Goal: Information Seeking & Learning: Find specific fact

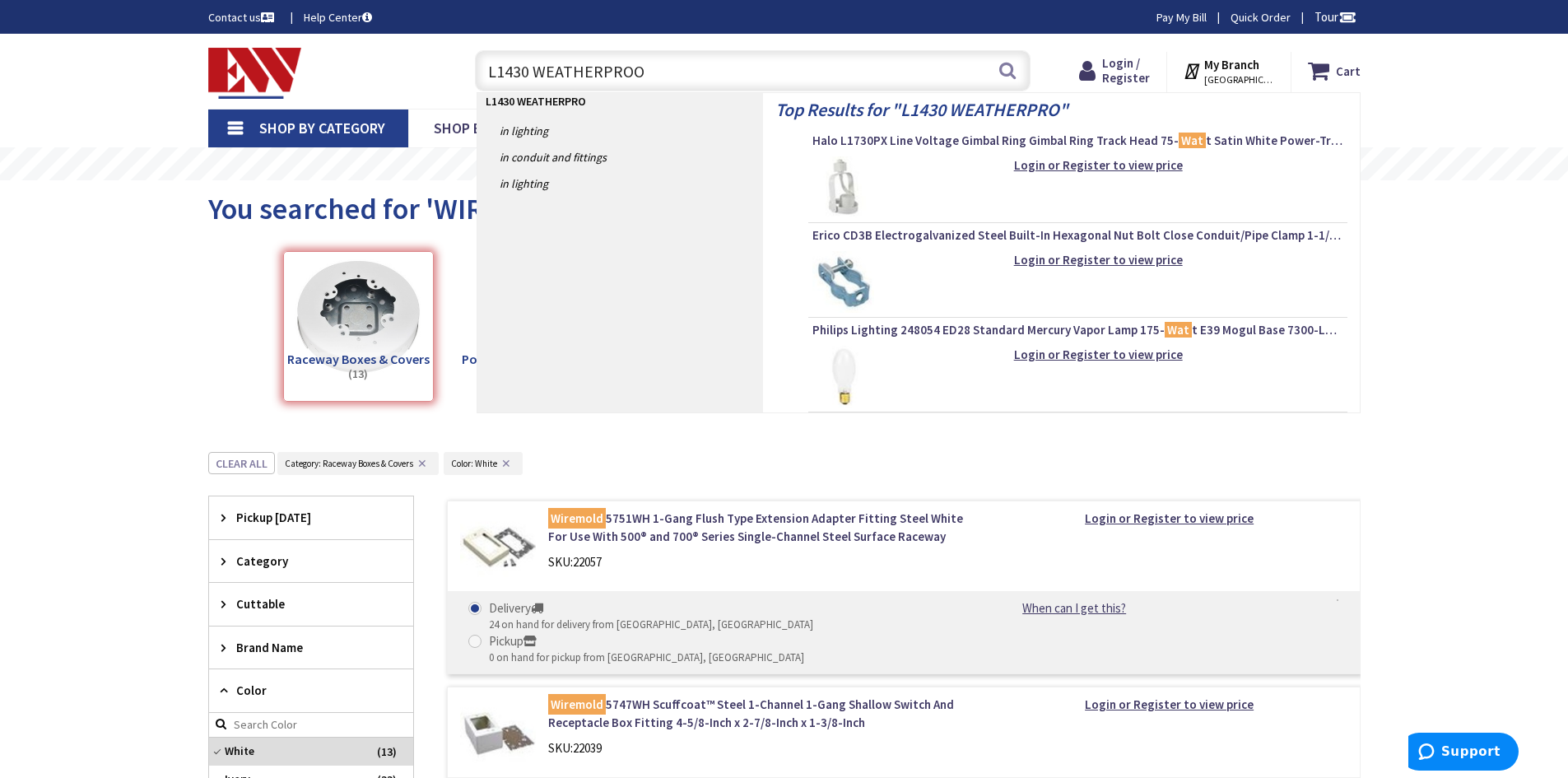
type input "L1430 WEATHERPROOF"
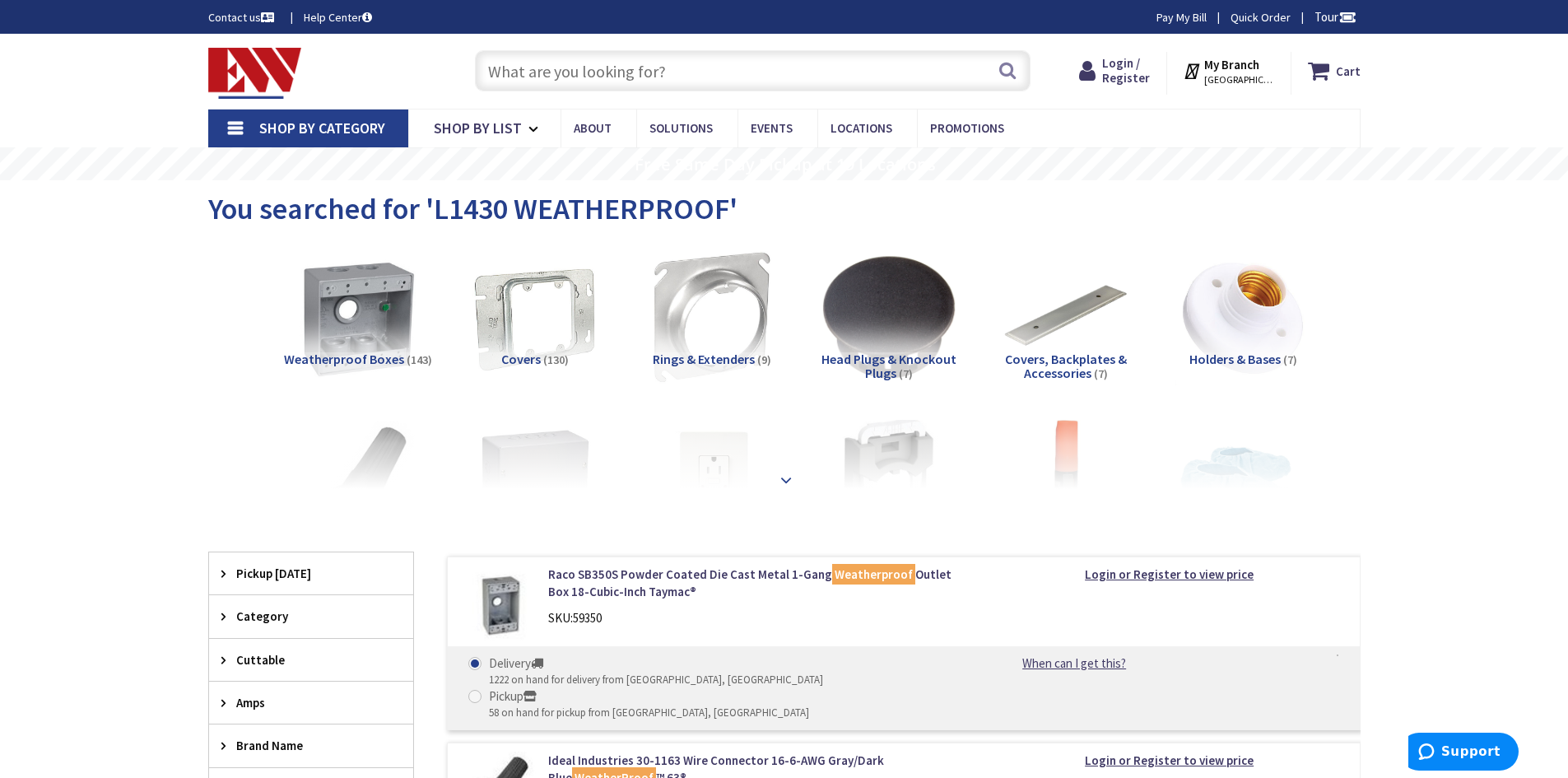
click at [789, 483] on div at bounding box center [784, 443] width 1070 height 90
click at [785, 475] on strong at bounding box center [786, 480] width 20 height 18
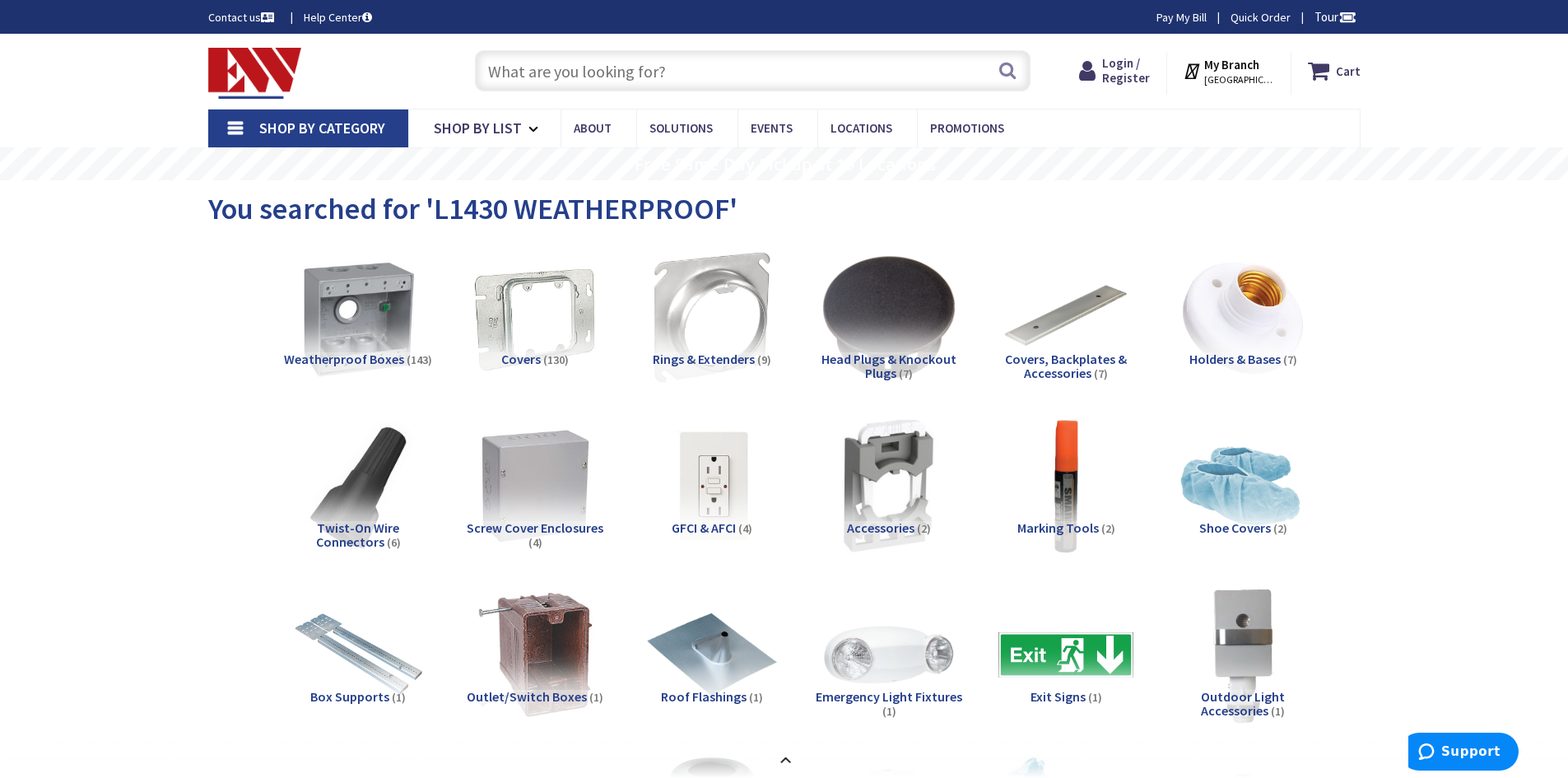
click at [609, 71] on input "text" at bounding box center [753, 70] width 556 height 41
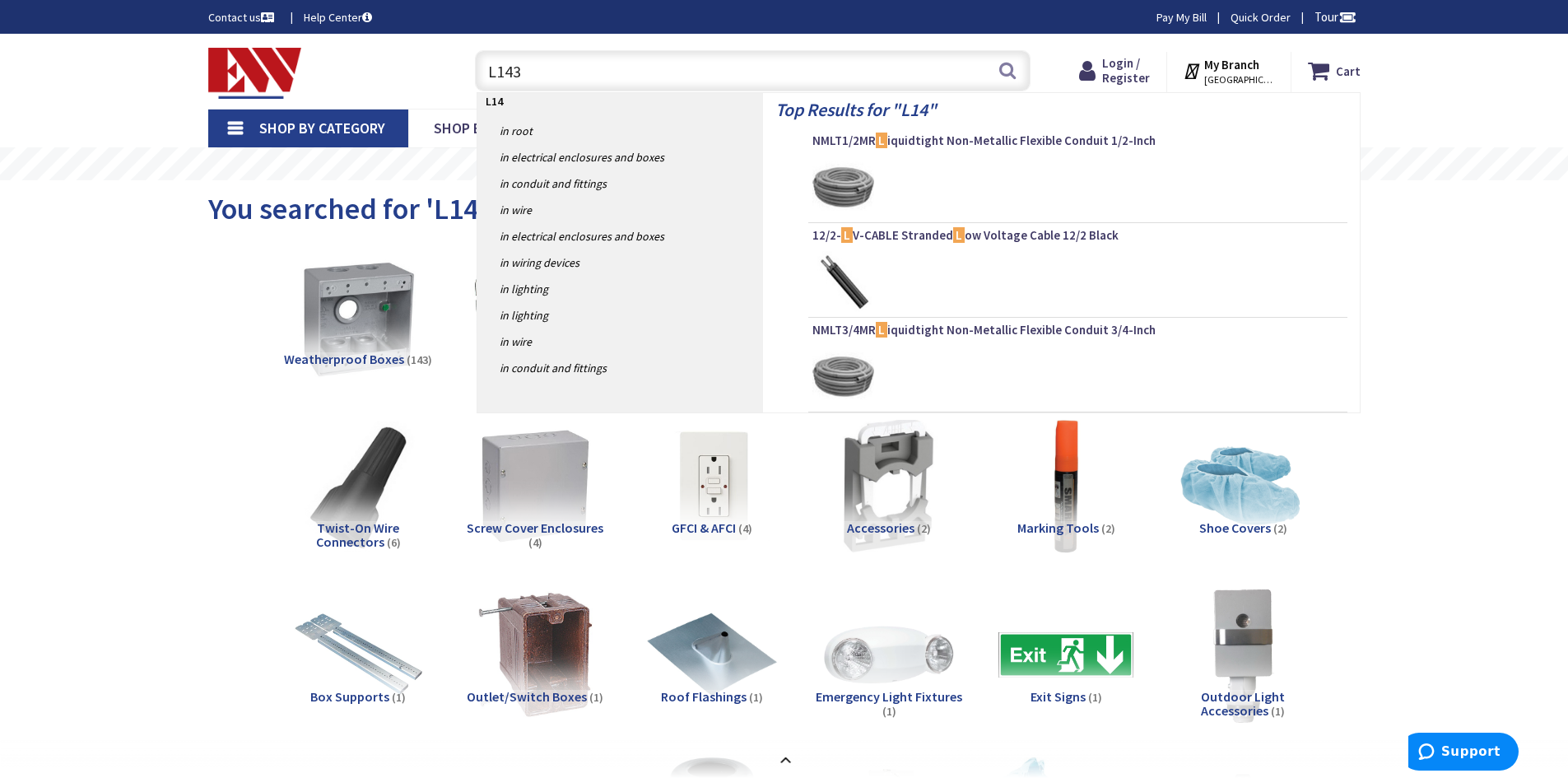
type input "L1430"
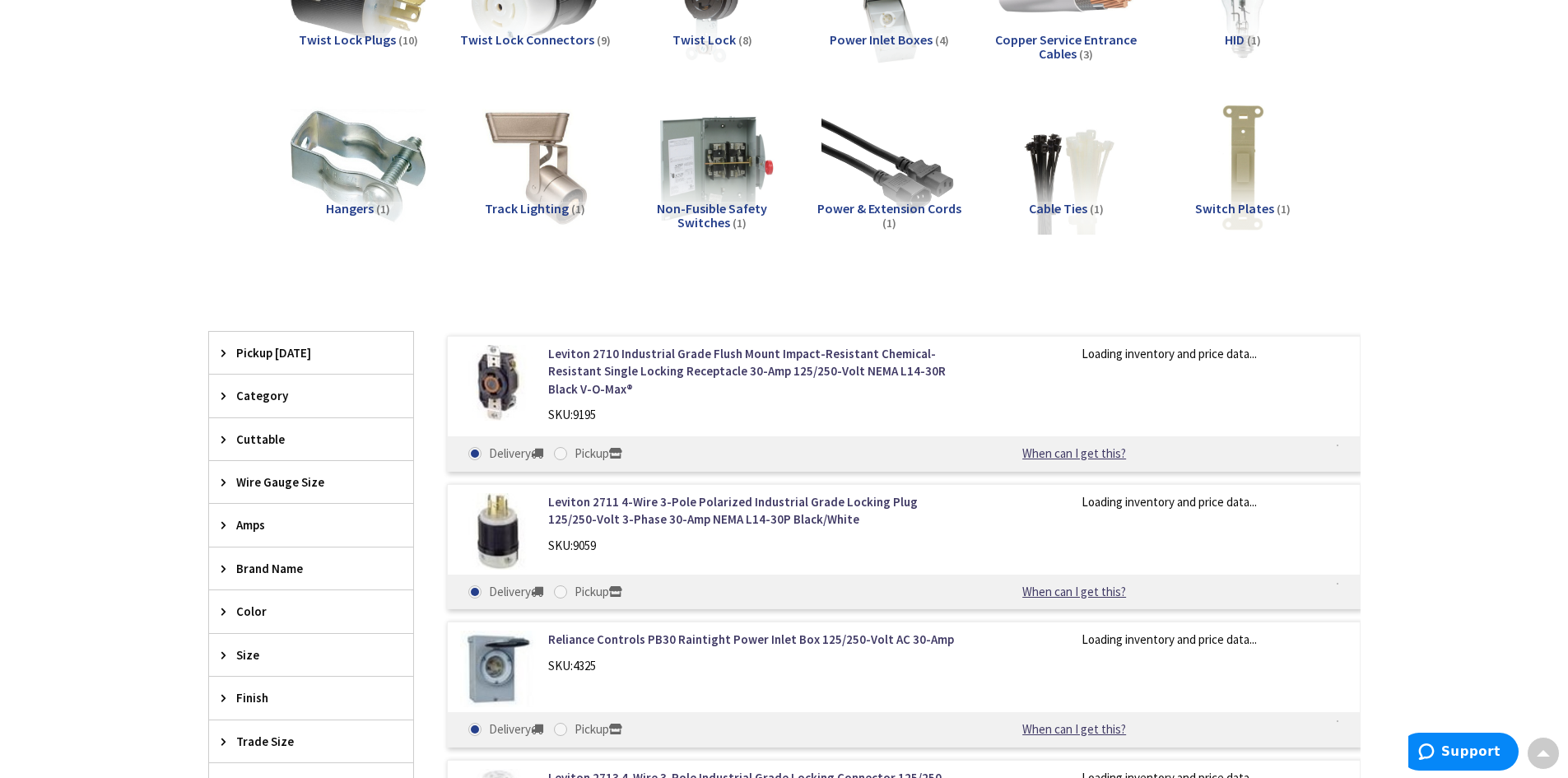
scroll to position [164, 0]
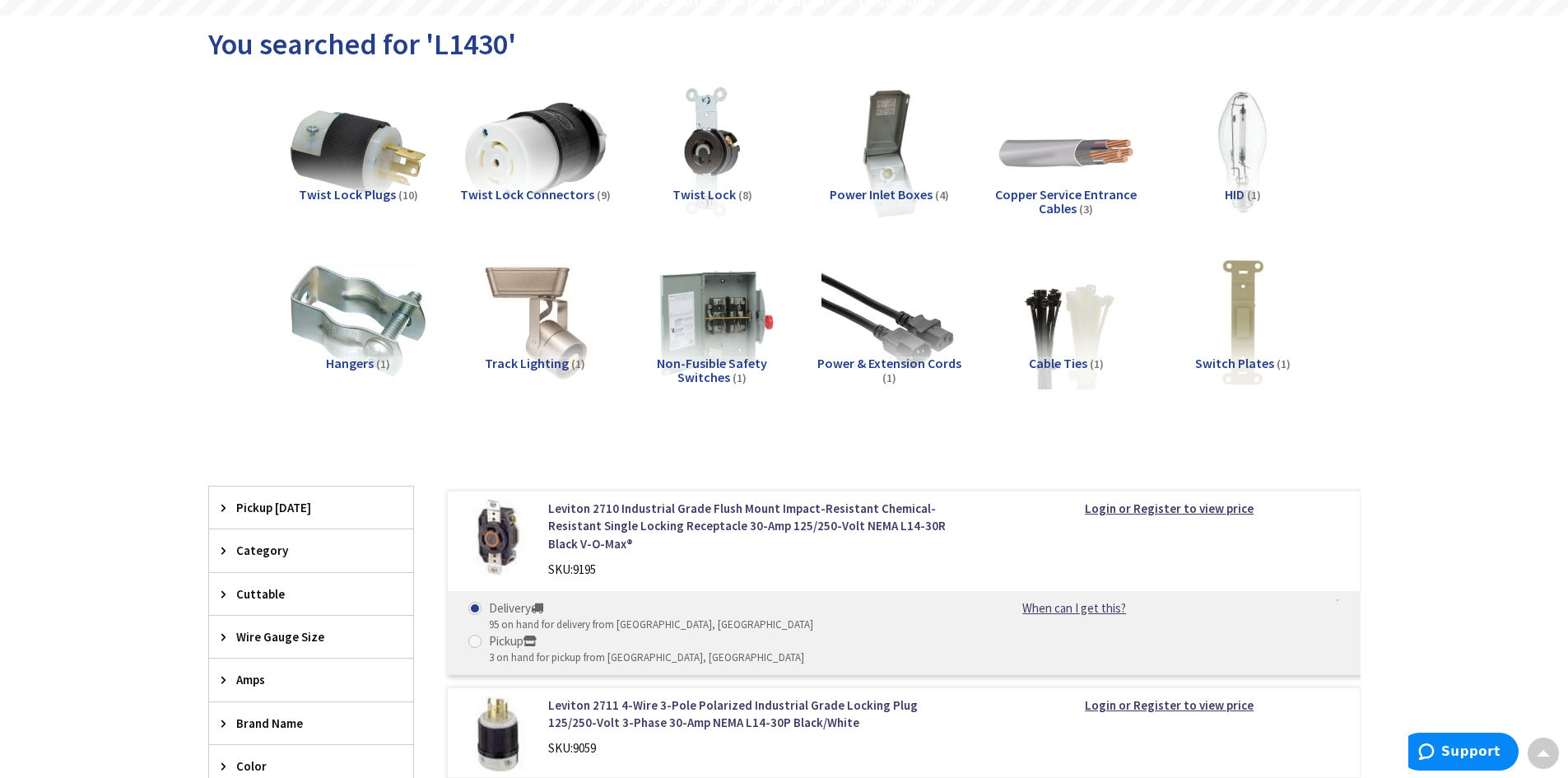
click at [544, 170] on img at bounding box center [534, 153] width 149 height 149
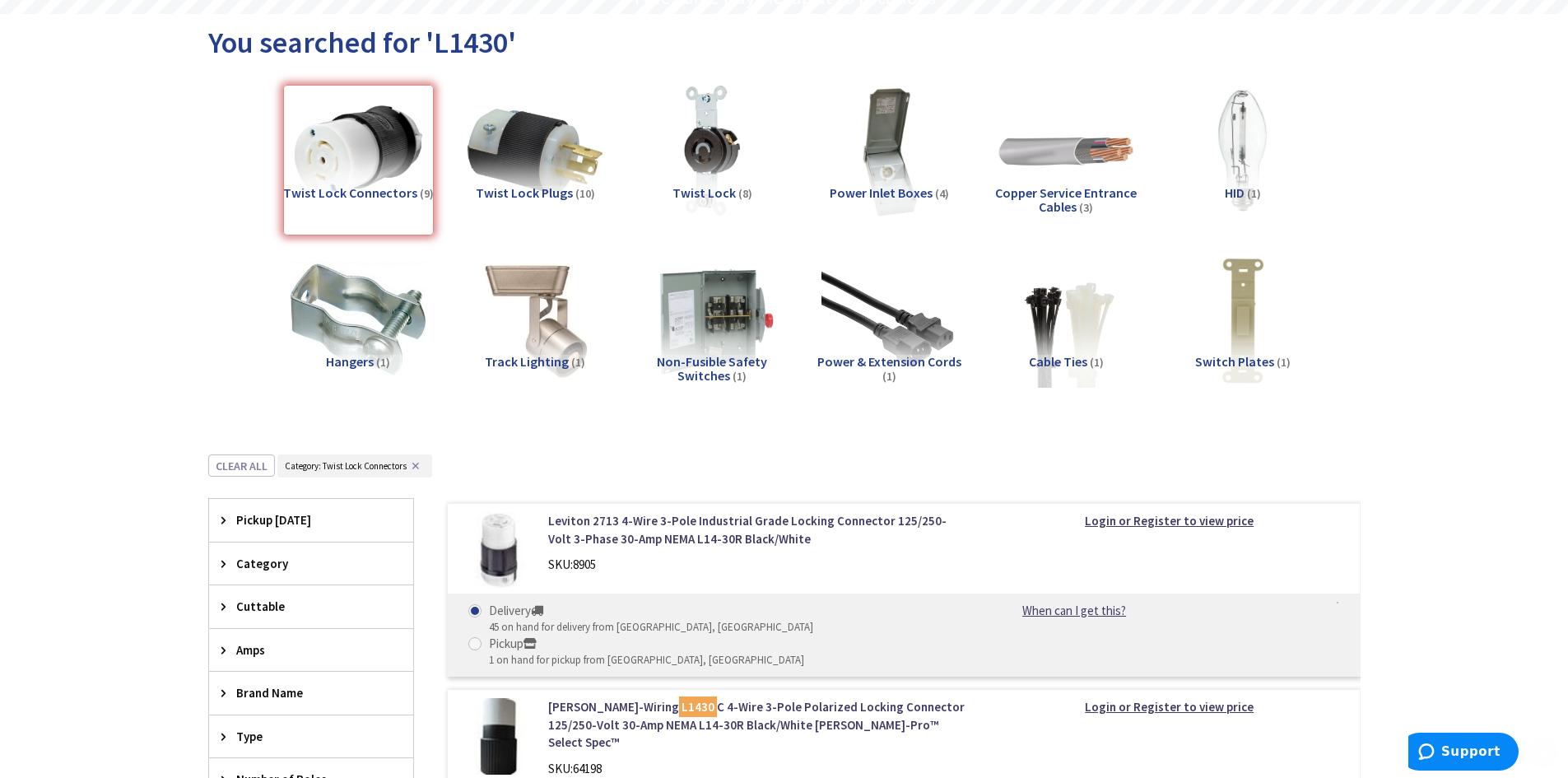
scroll to position [292, 0]
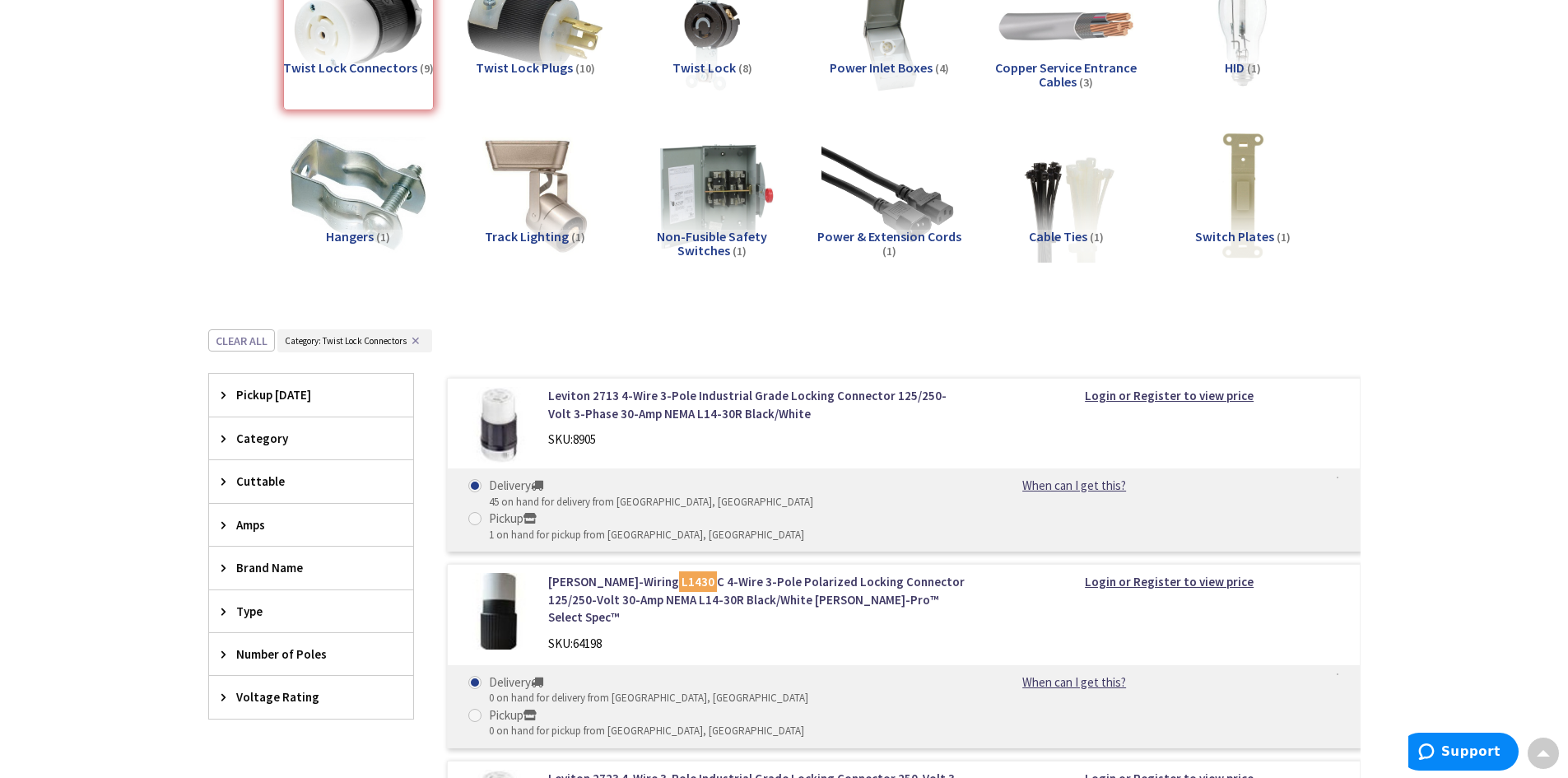
click at [221, 563] on icon at bounding box center [227, 567] width 13 height 13
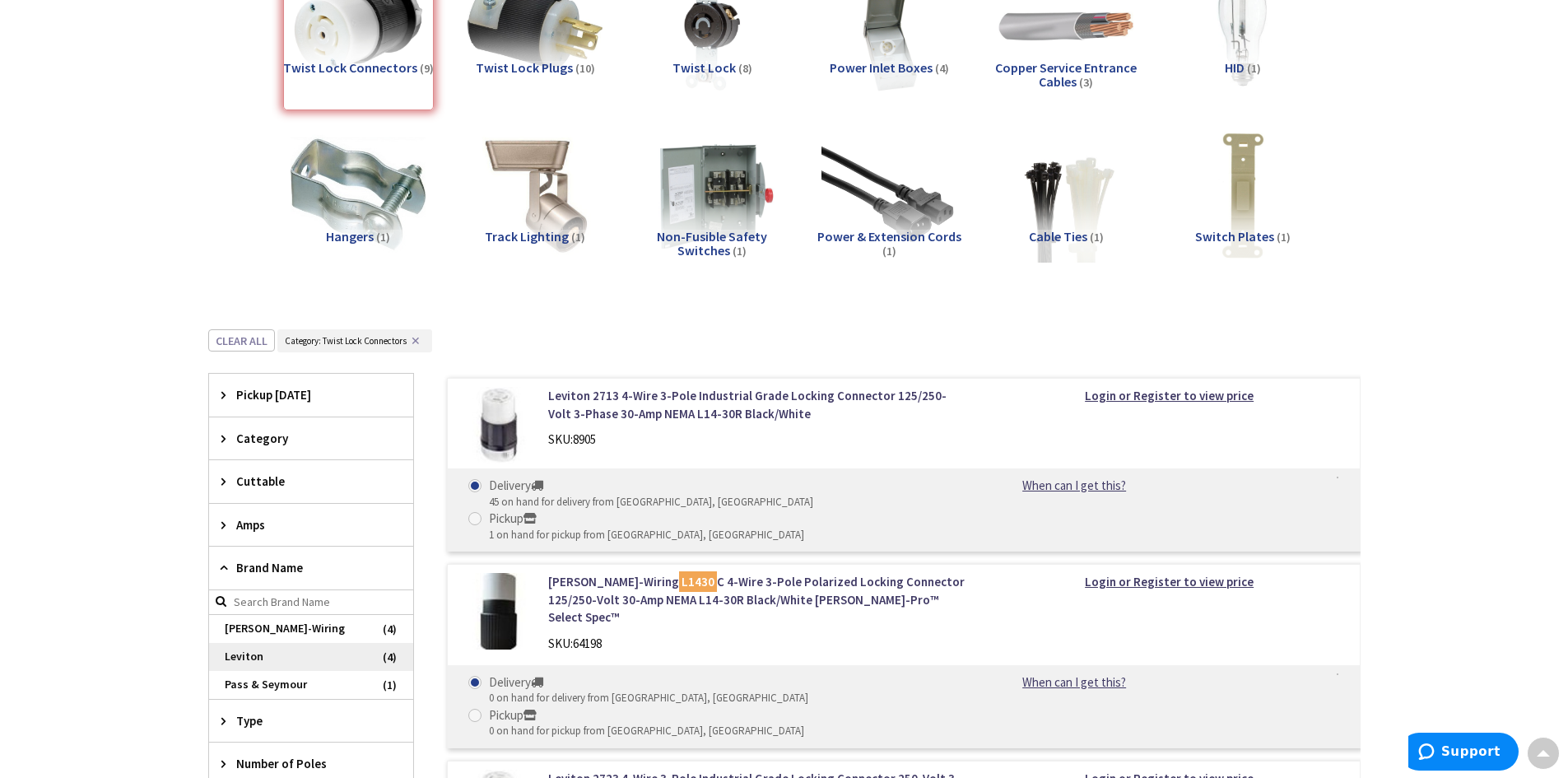
click at [297, 650] on span "Leviton" at bounding box center [311, 657] width 205 height 28
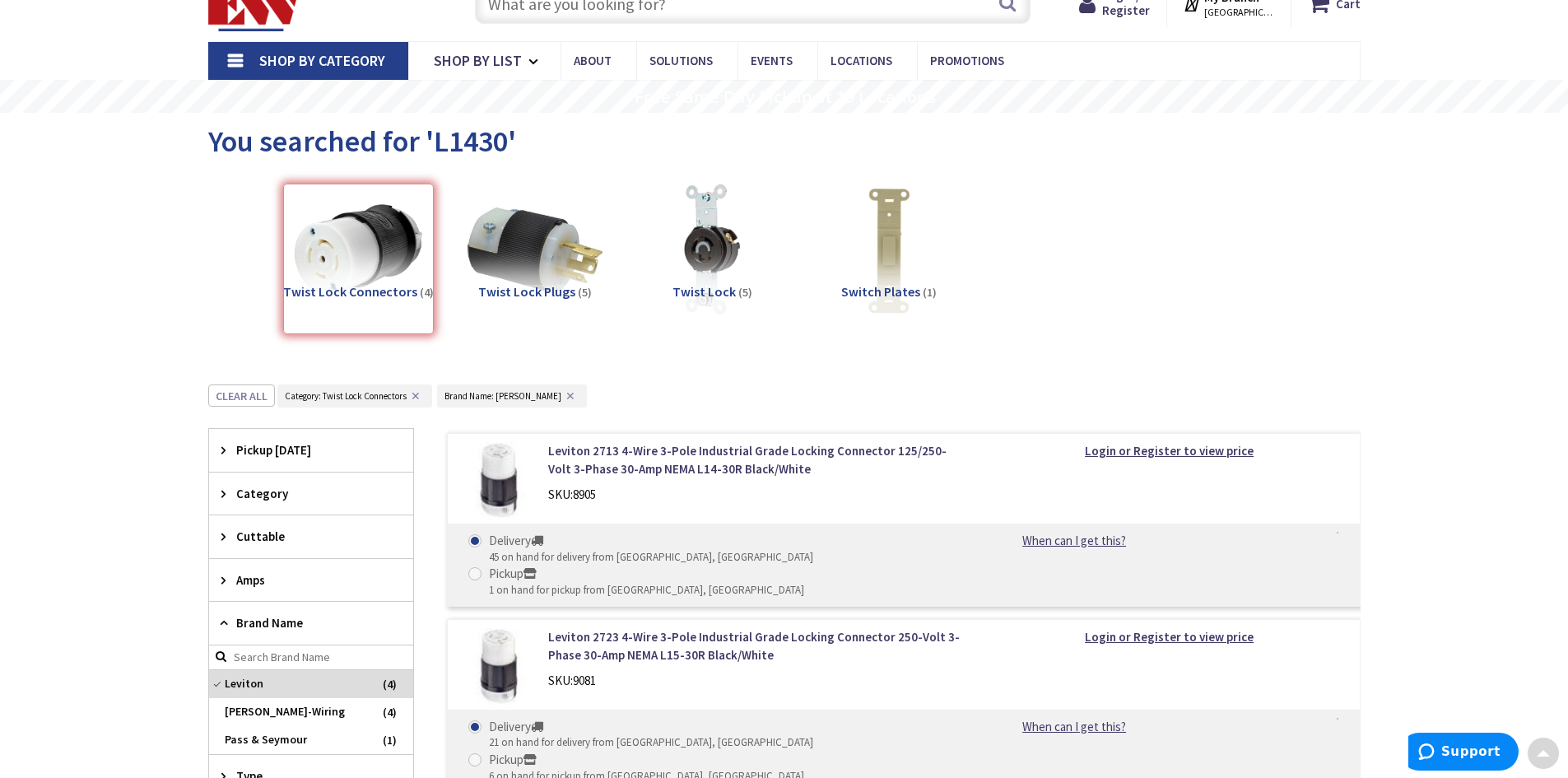
scroll to position [126, 0]
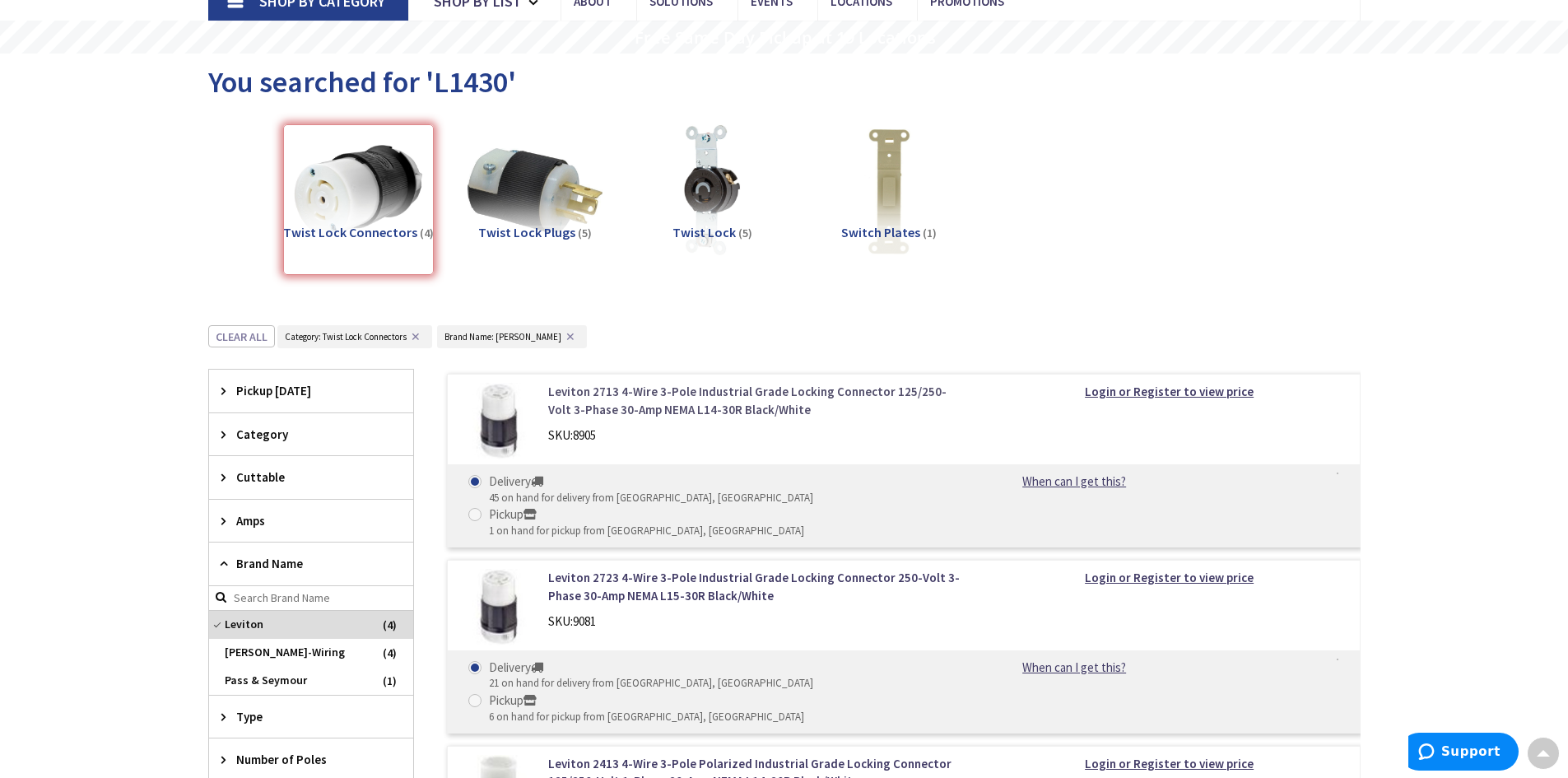
click at [704, 408] on link "Leviton 2713 4-Wire 3-Pole Industrial Grade Locking Connector 125/250-Volt 3-Ph…" at bounding box center [758, 400] width 419 height 35
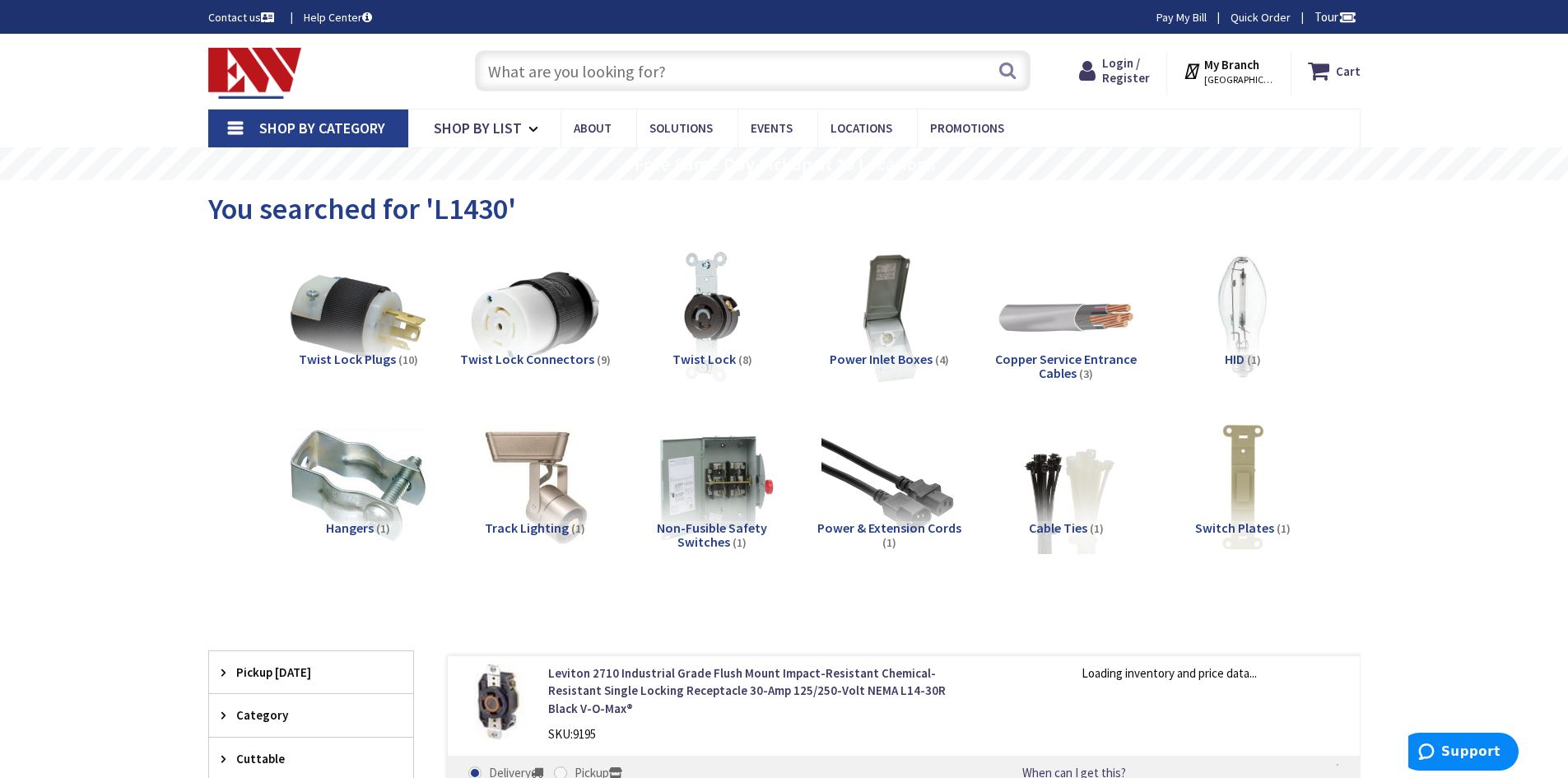
click at [564, 72] on input "text" at bounding box center [753, 70] width 556 height 41
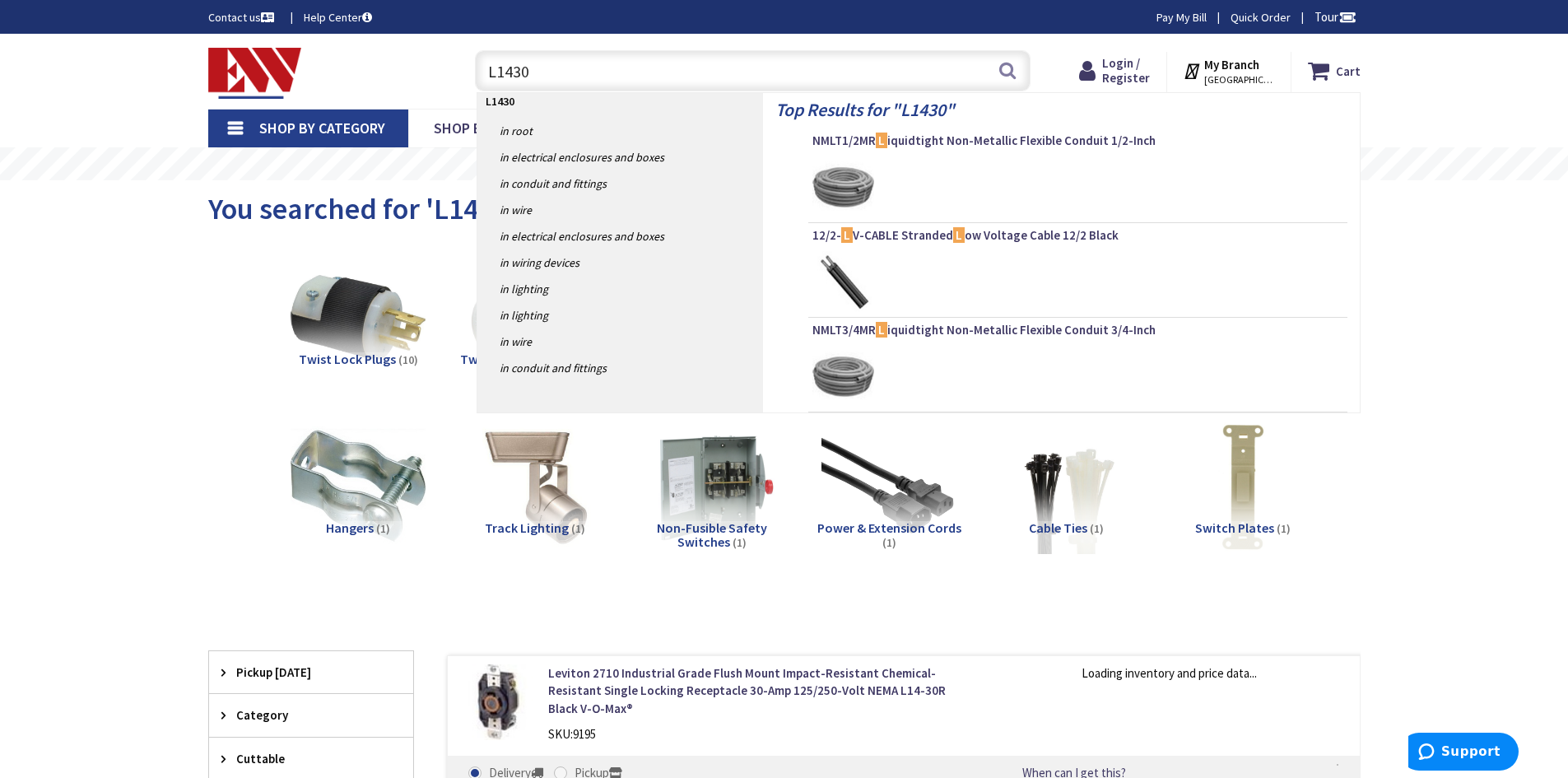
type input "L1430C"
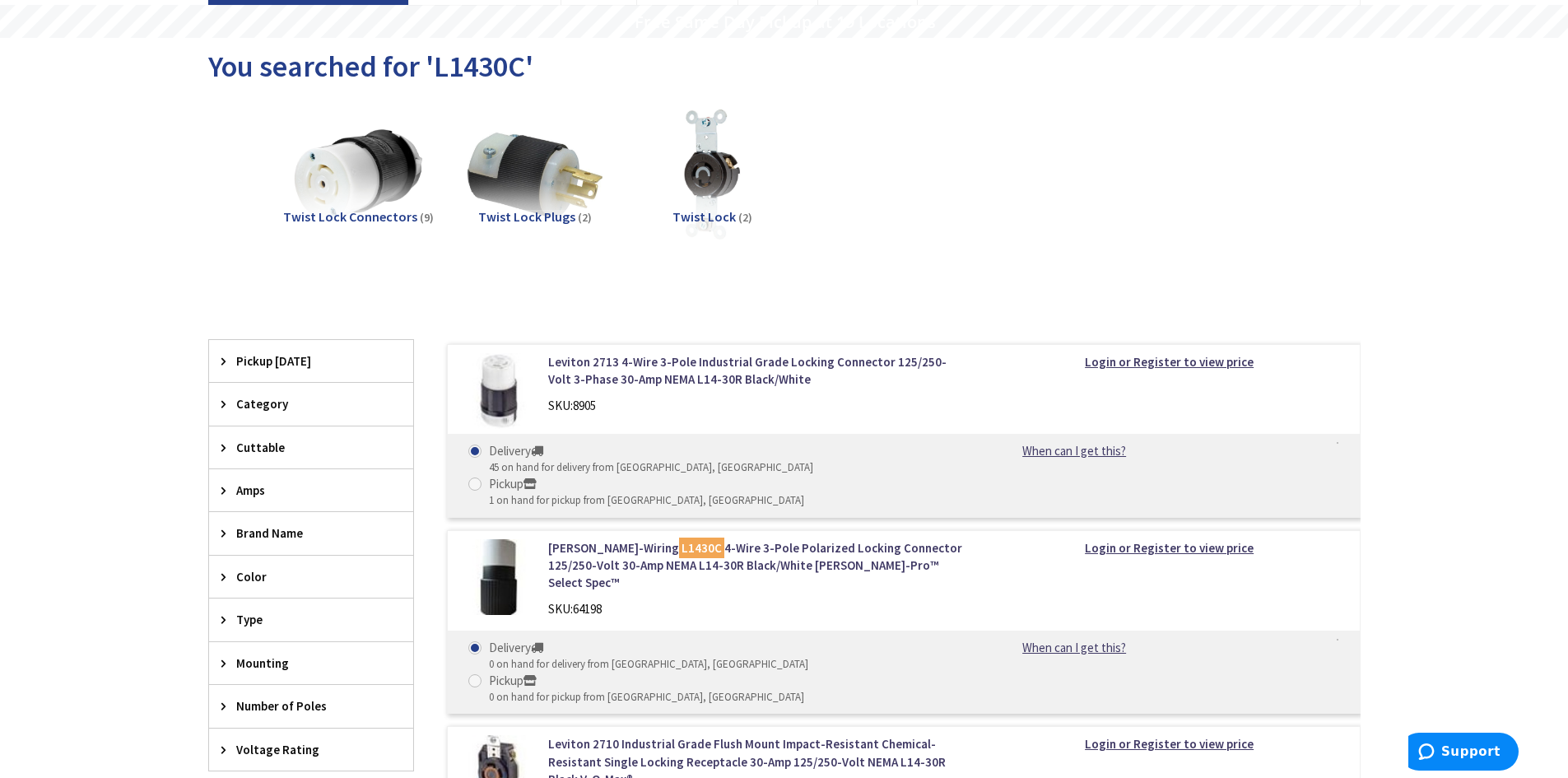
scroll to position [164, 0]
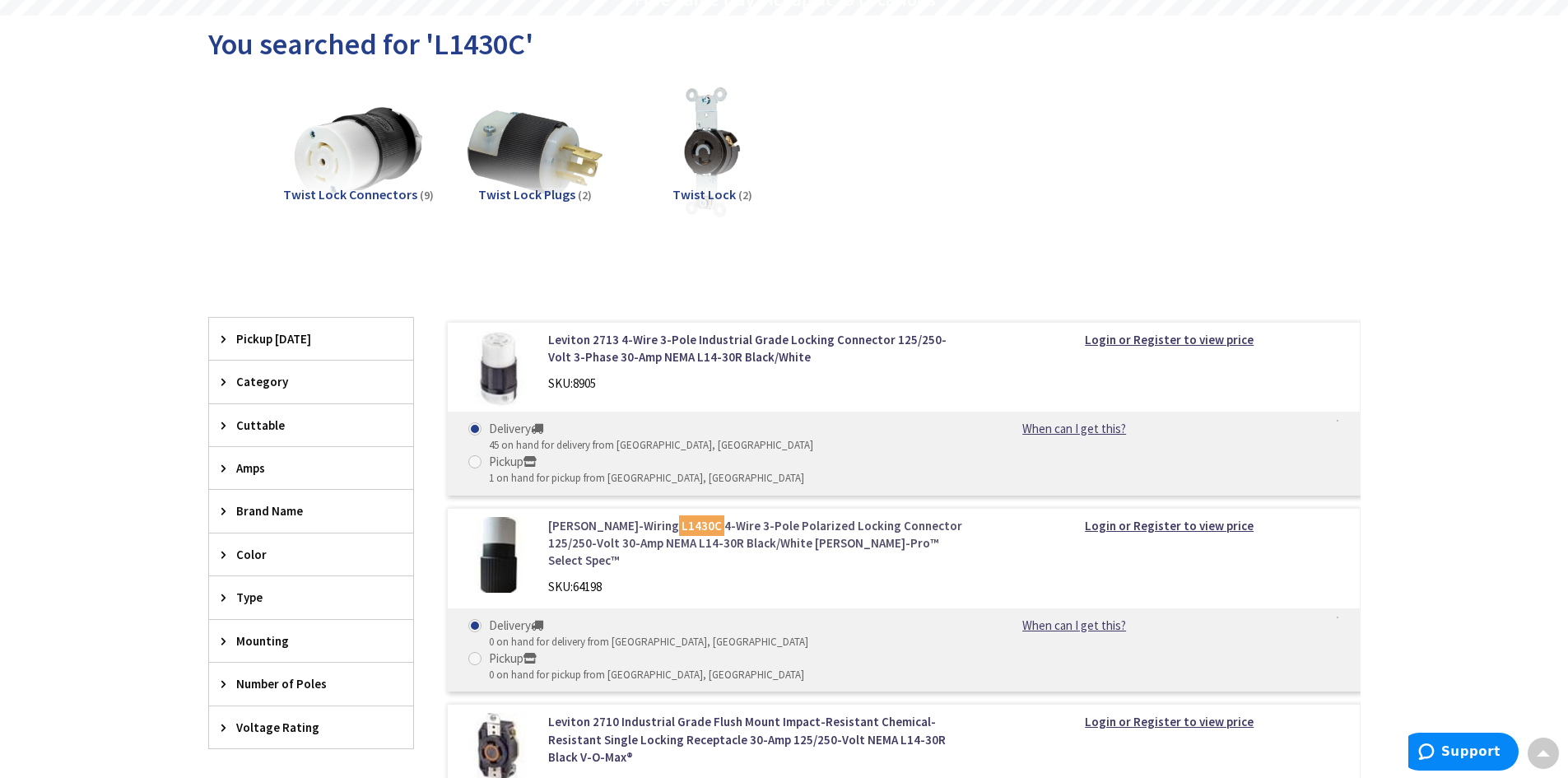
click at [679, 515] on mark "L1430C" at bounding box center [702, 525] width 45 height 21
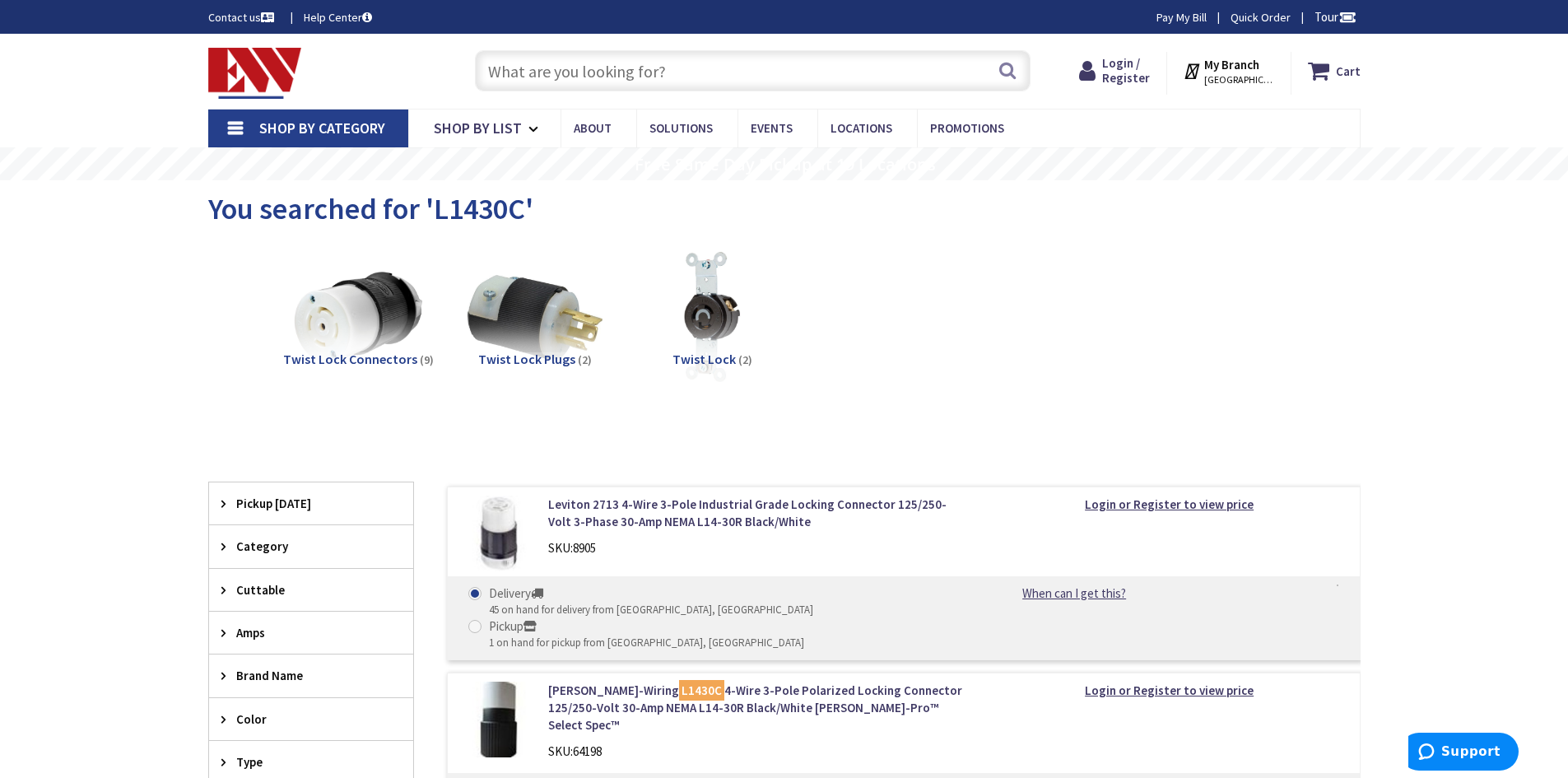
click at [645, 72] on input "text" at bounding box center [753, 70] width 556 height 41
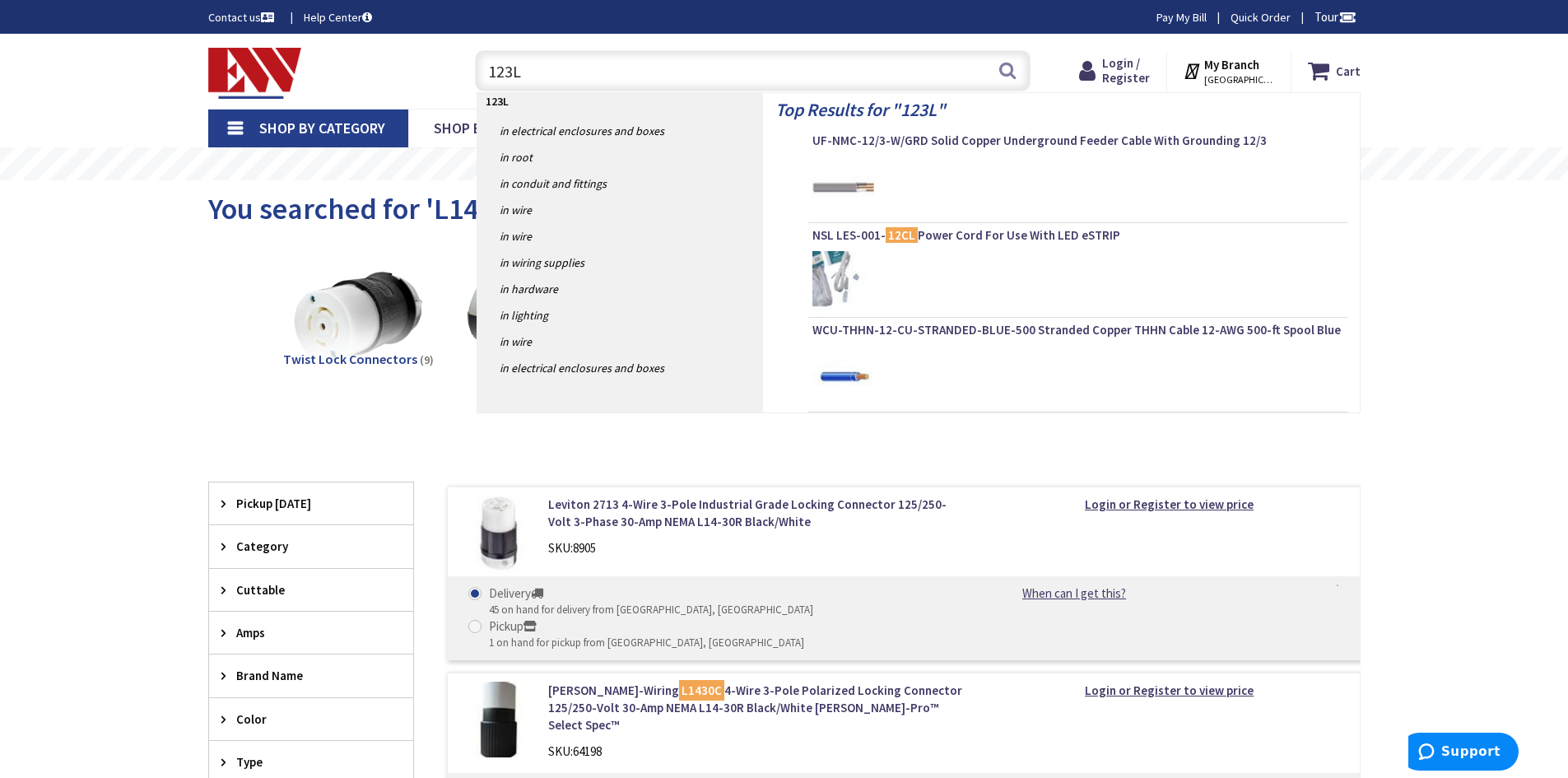
type input "123LR"
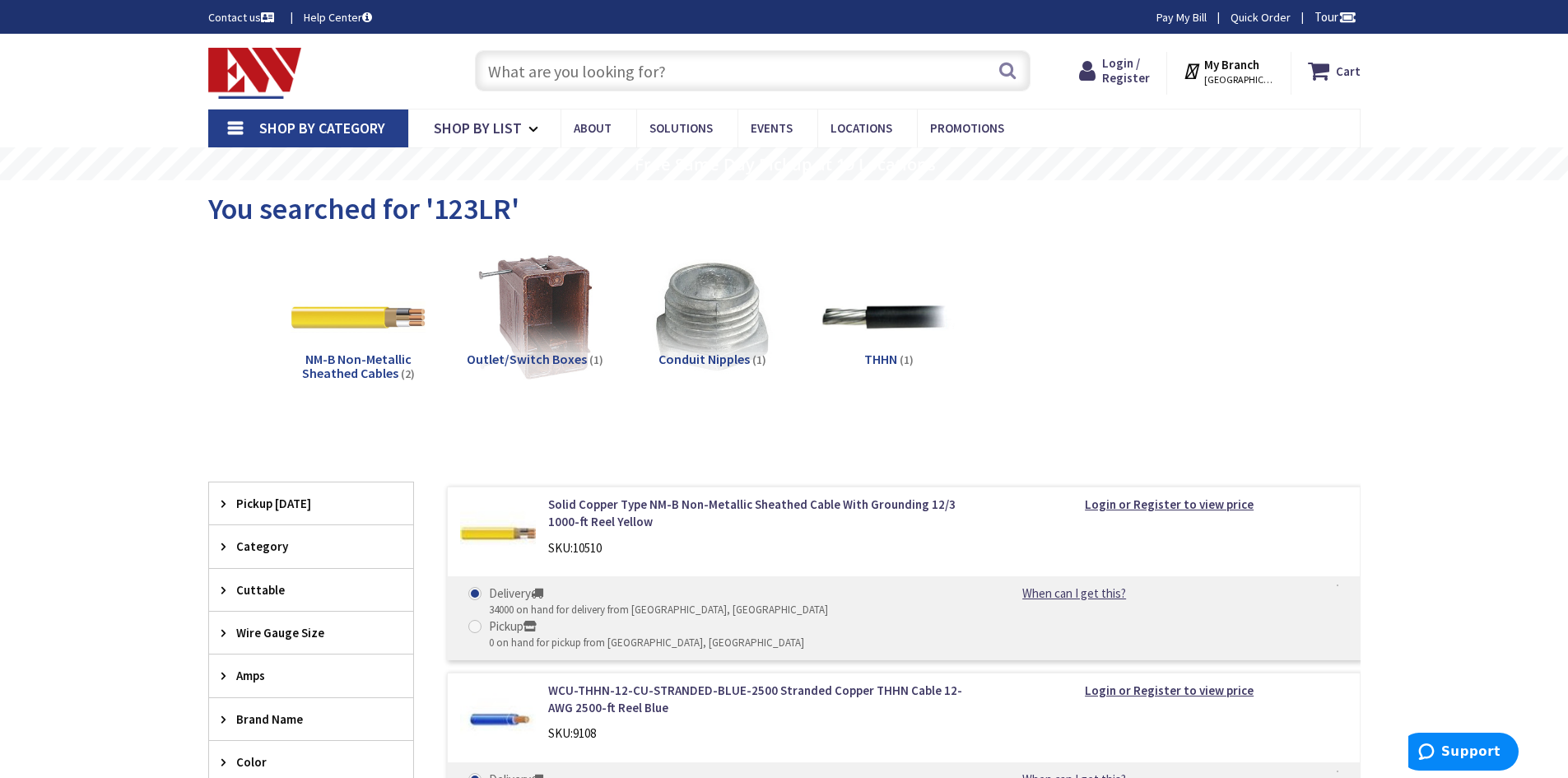
click at [562, 69] on input "text" at bounding box center [753, 70] width 556 height 41
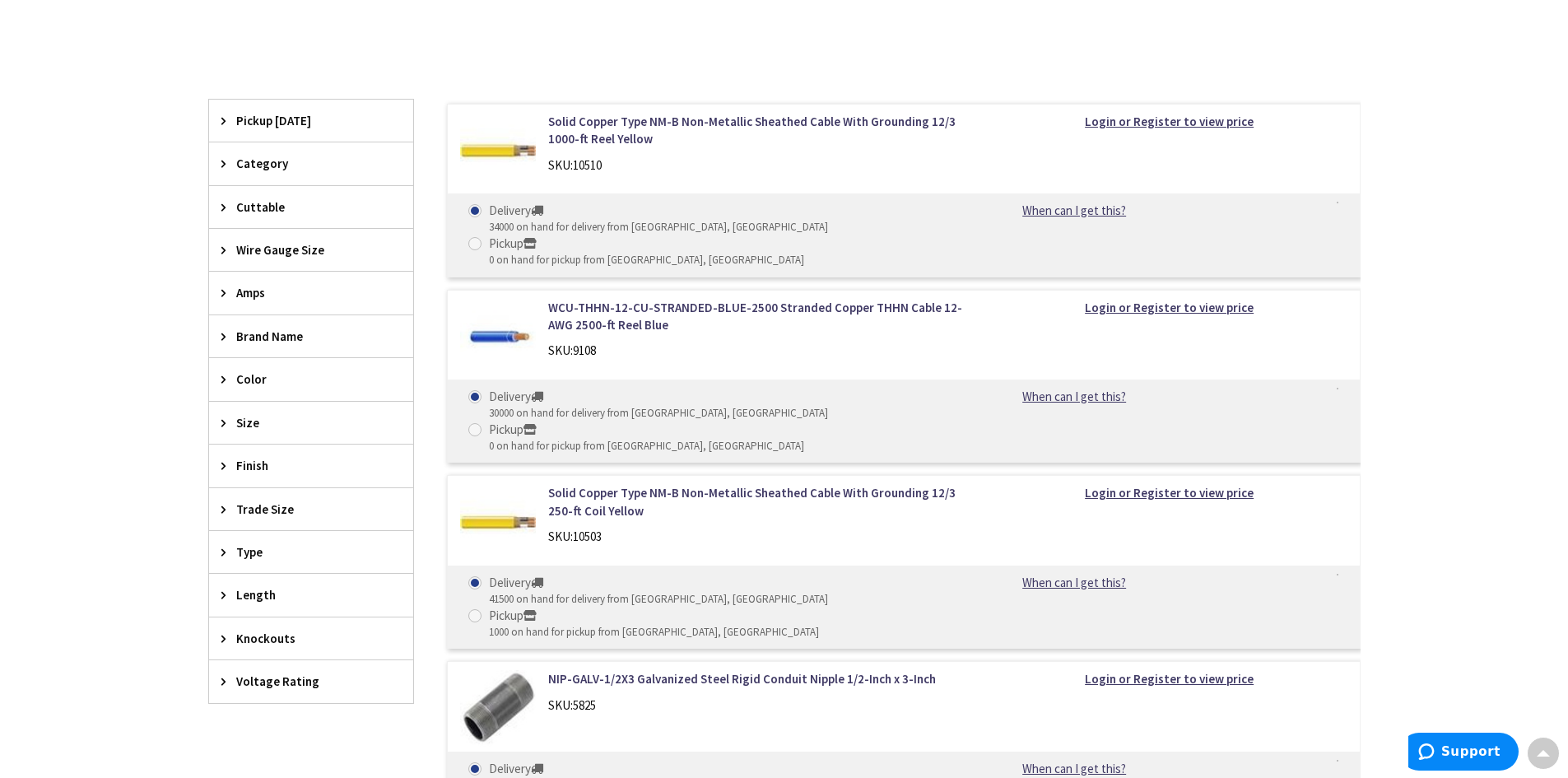
scroll to position [411, 0]
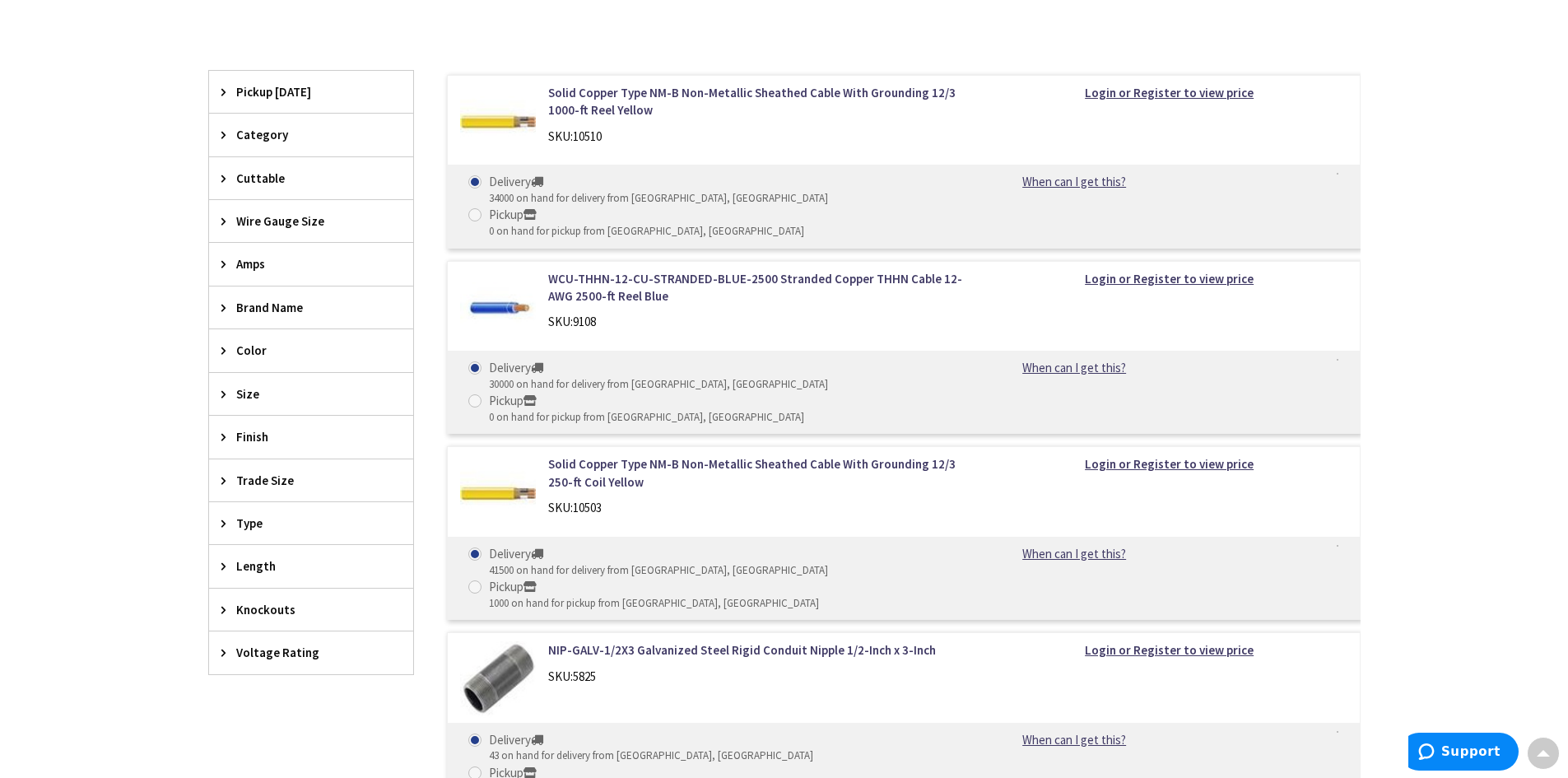
click at [220, 127] on div "Category" at bounding box center [311, 134] width 205 height 42
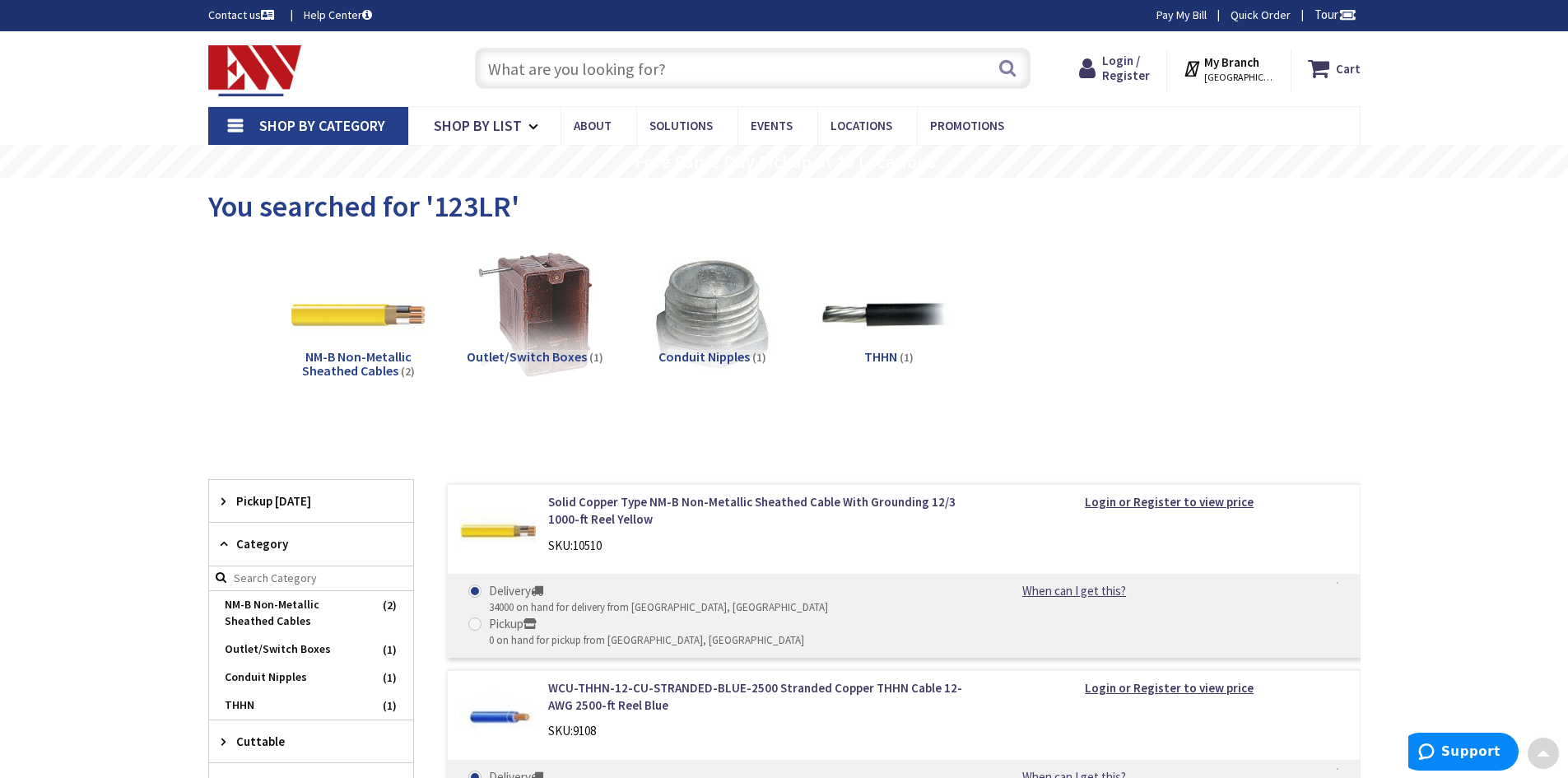
scroll to position [0, 0]
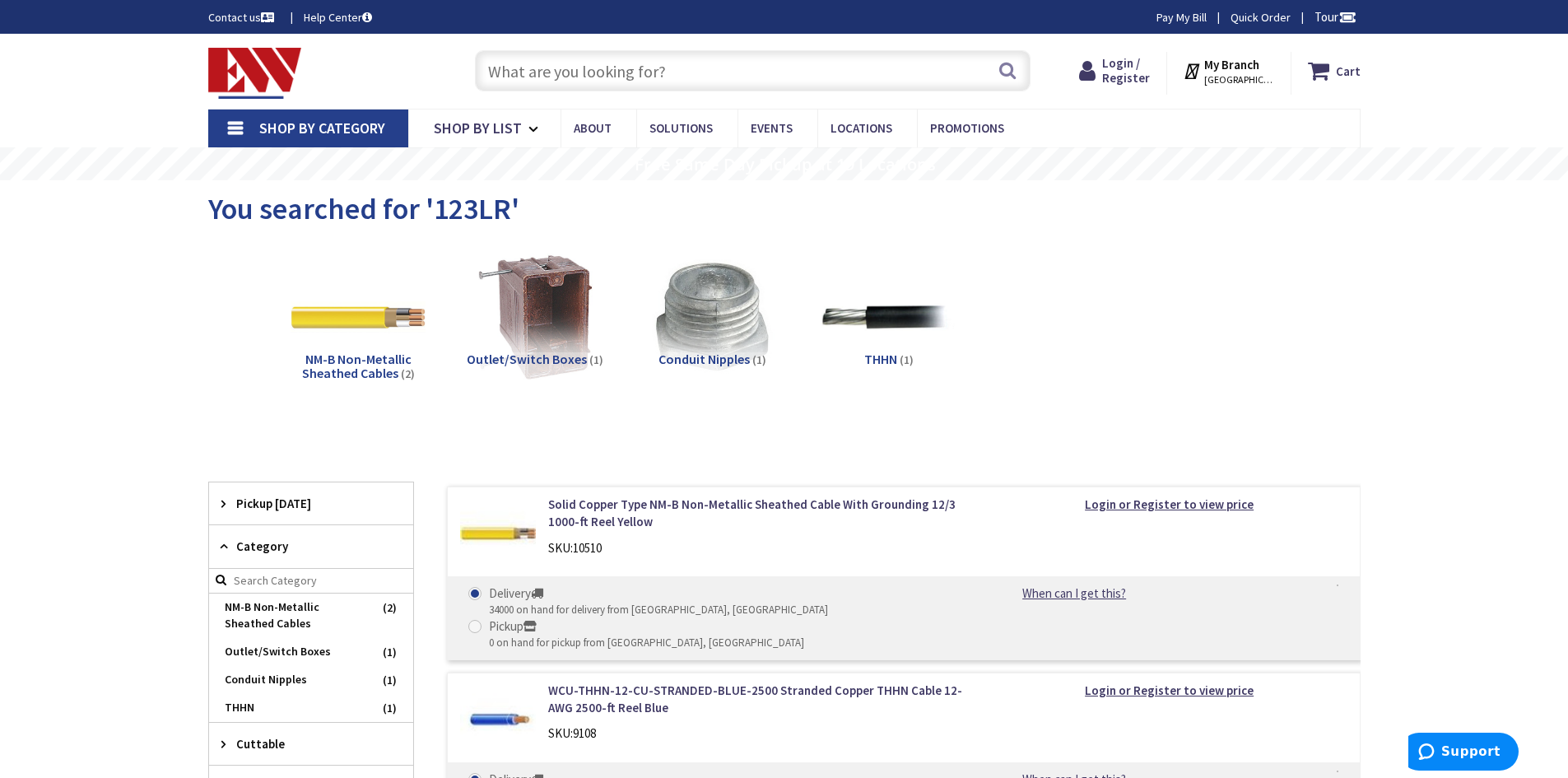
click at [567, 74] on input "text" at bounding box center [753, 70] width 556 height 41
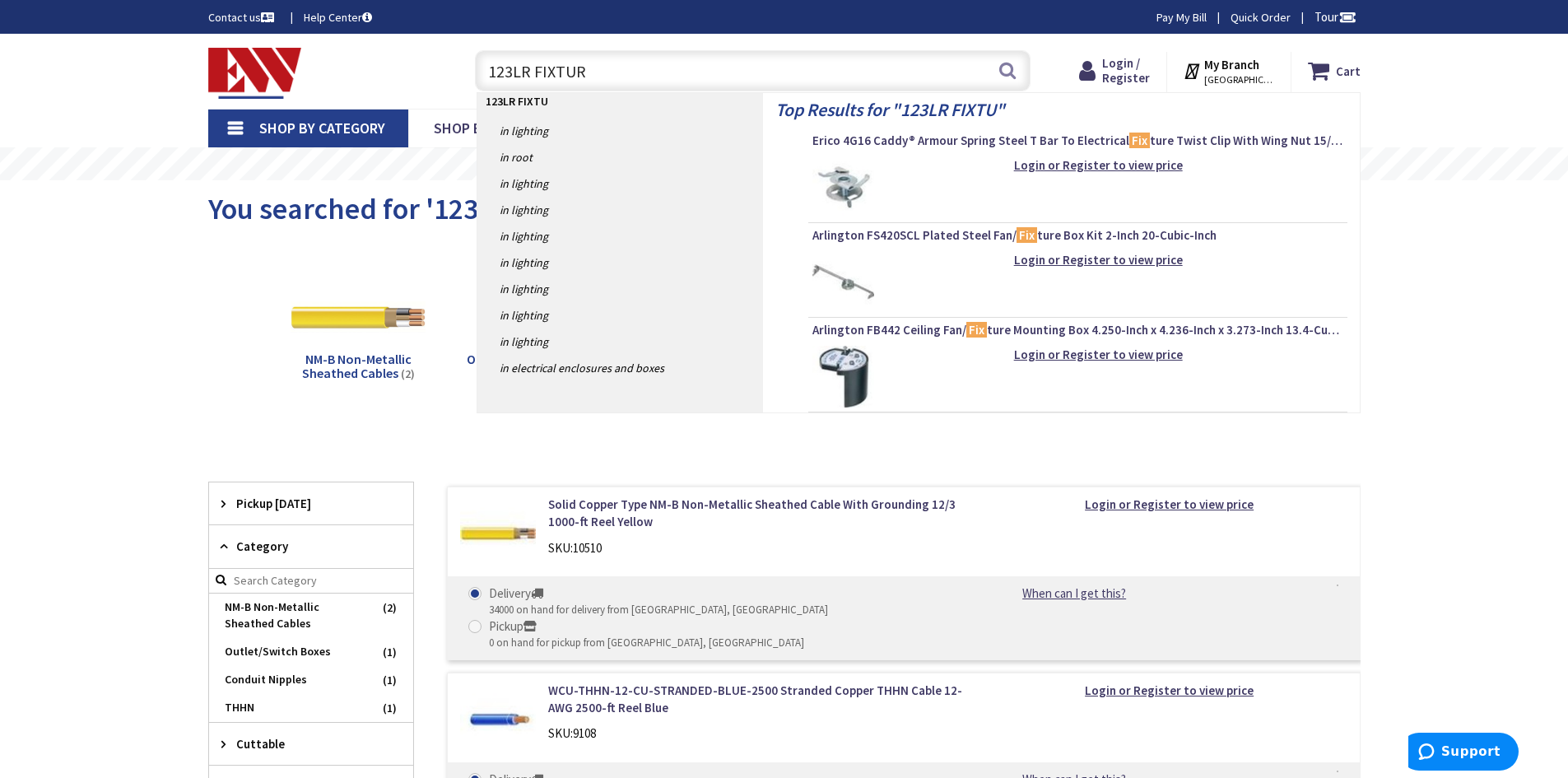
type input "123LR FIXTURE"
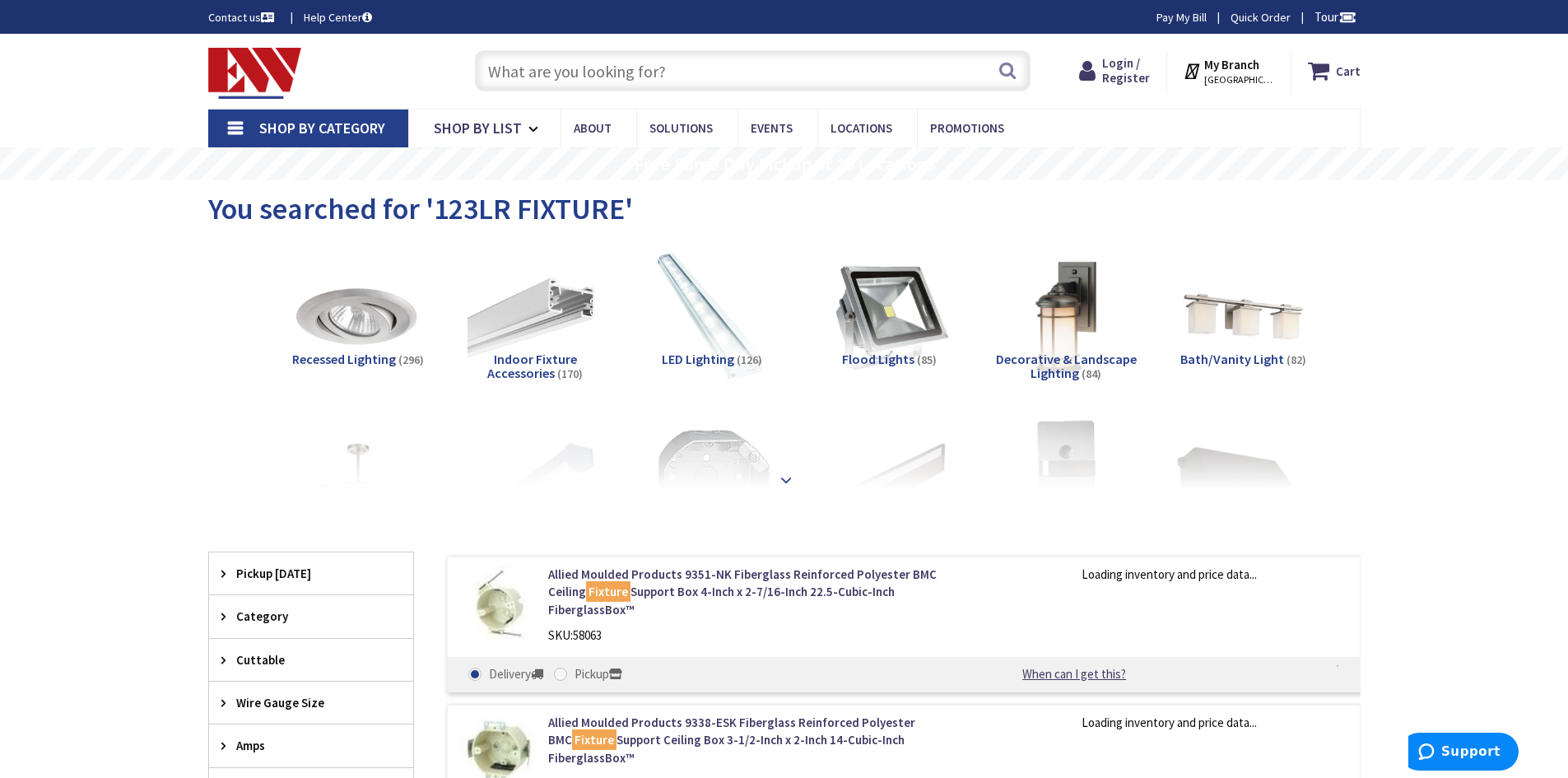
click at [779, 479] on strong at bounding box center [786, 475] width 20 height 18
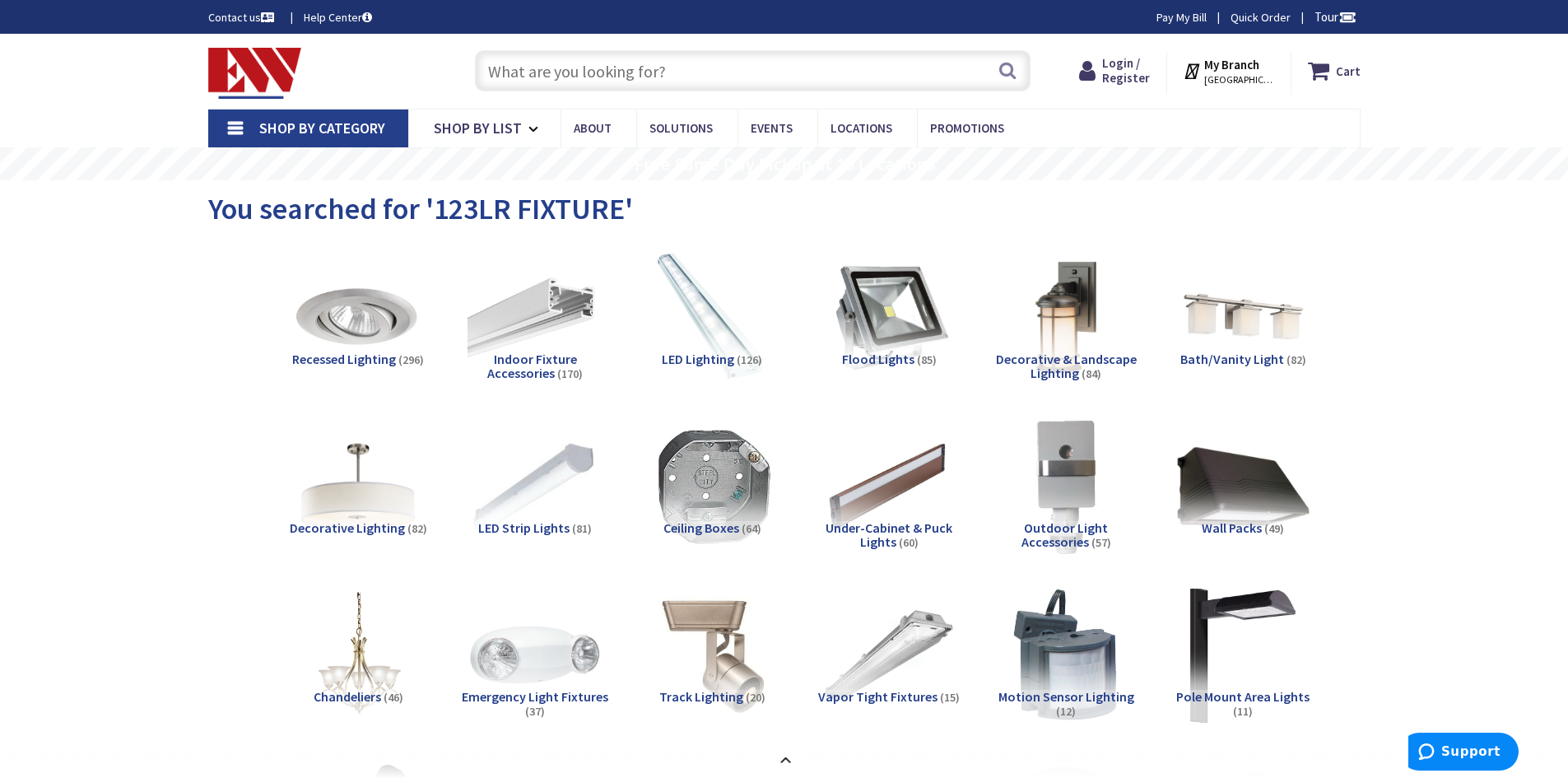
click at [1078, 359] on span "Decorative & Landscape Lighting" at bounding box center [1066, 366] width 141 height 31
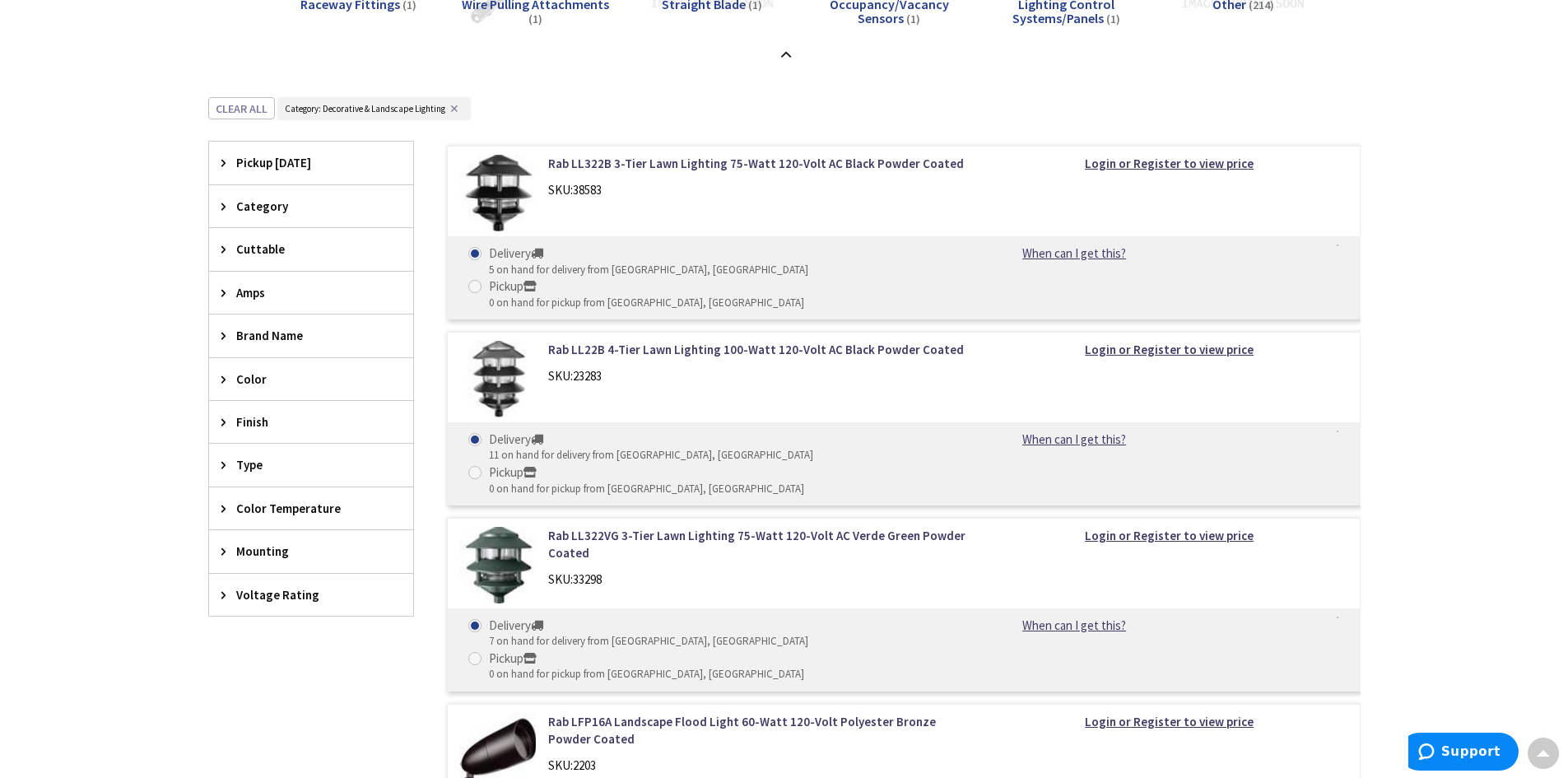
scroll to position [1719, 0]
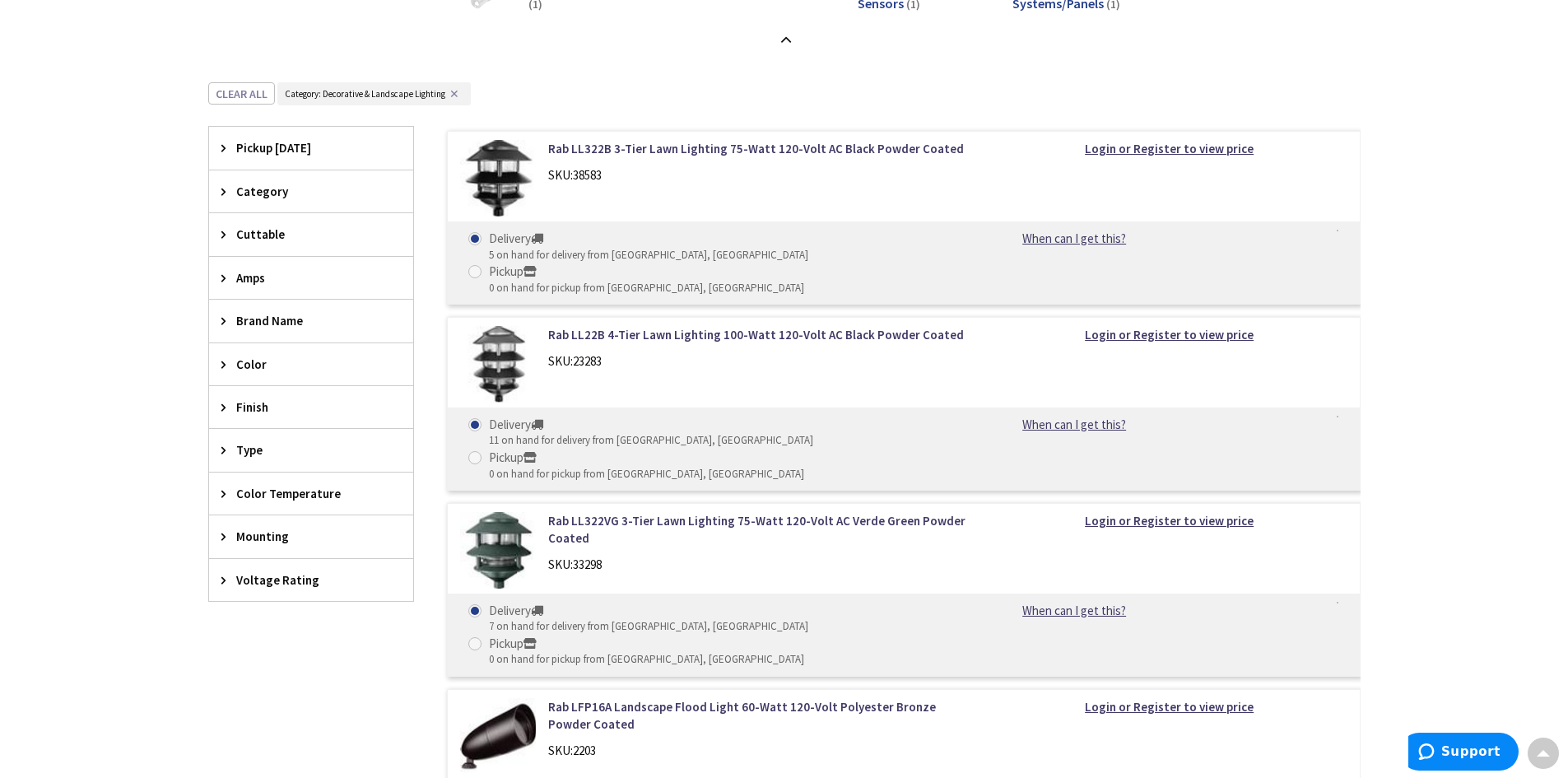
click at [220, 318] on div "Brand Name" at bounding box center [311, 320] width 205 height 42
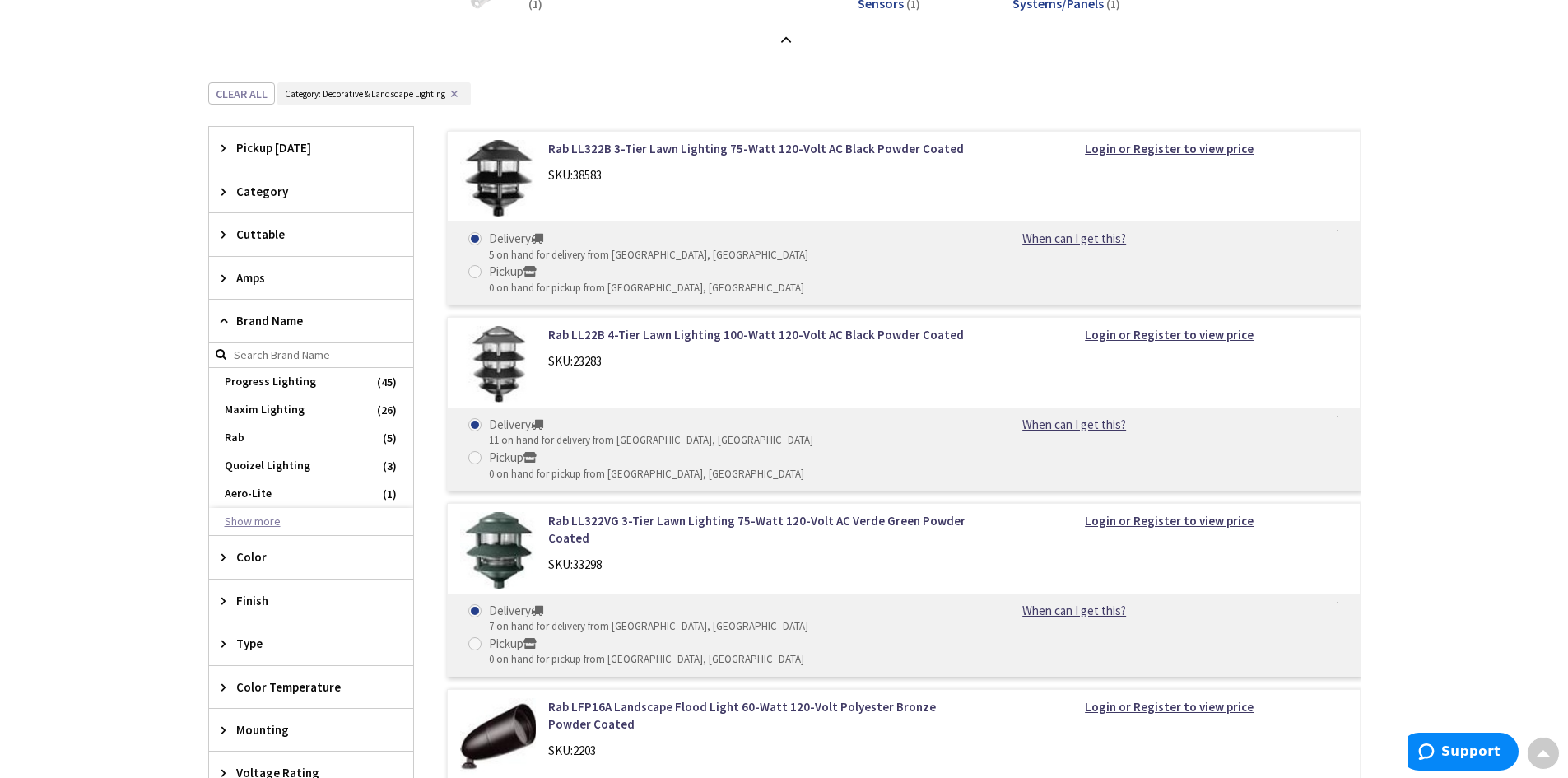
click at [274, 520] on button "Show more" at bounding box center [311, 522] width 205 height 28
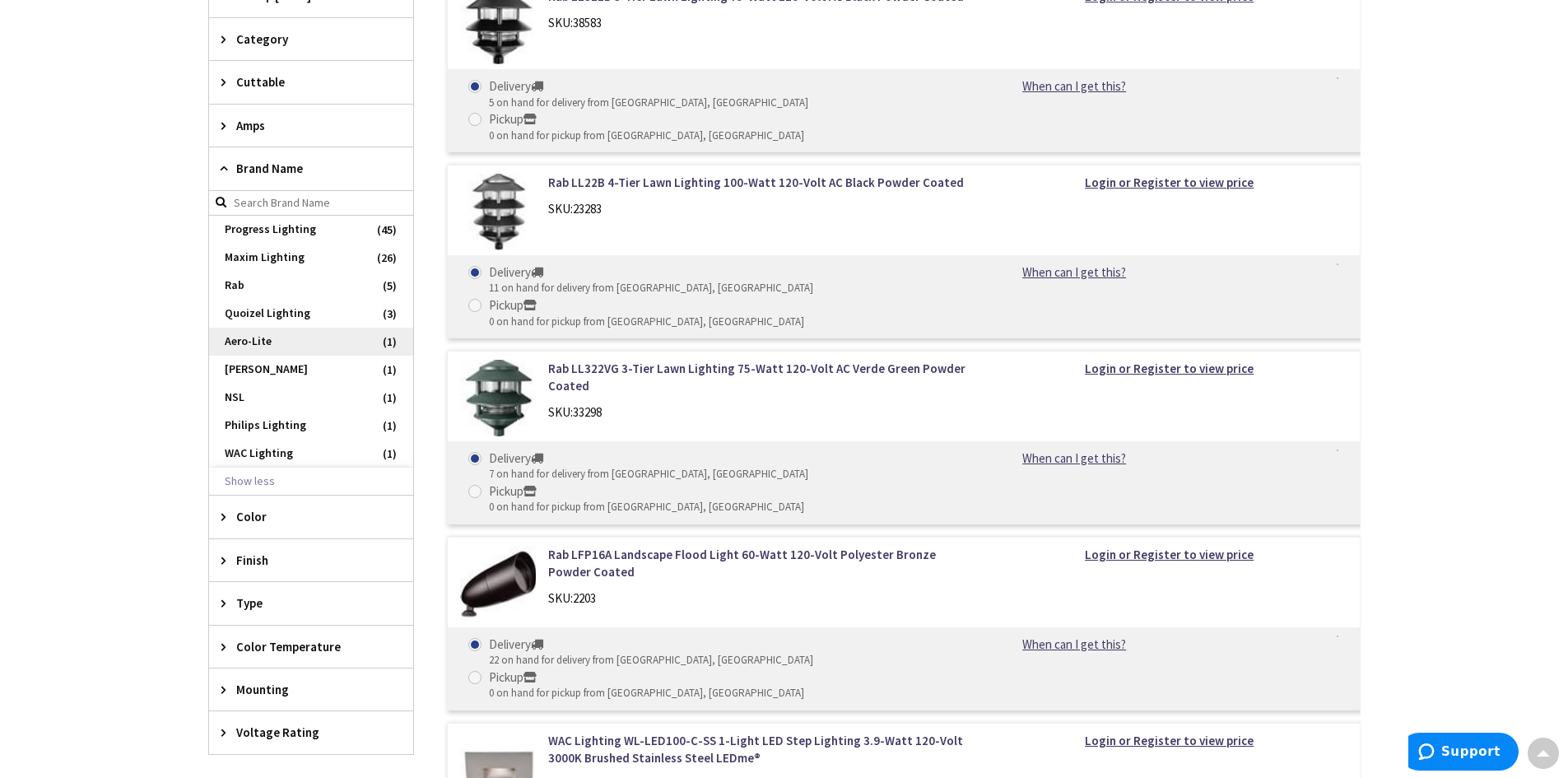
scroll to position [1966, 0]
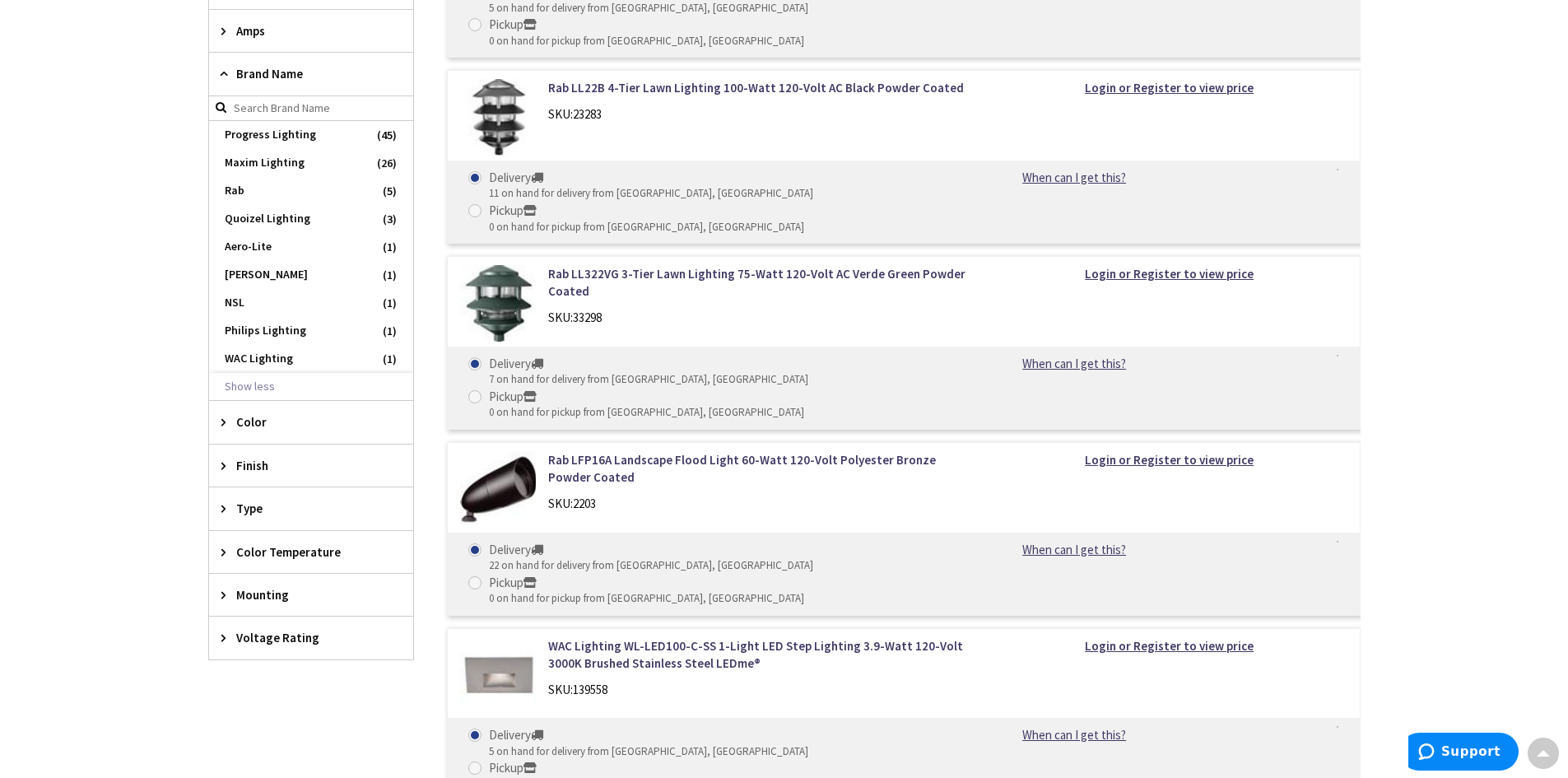
click at [257, 108] on input "search" at bounding box center [311, 108] width 205 height 24
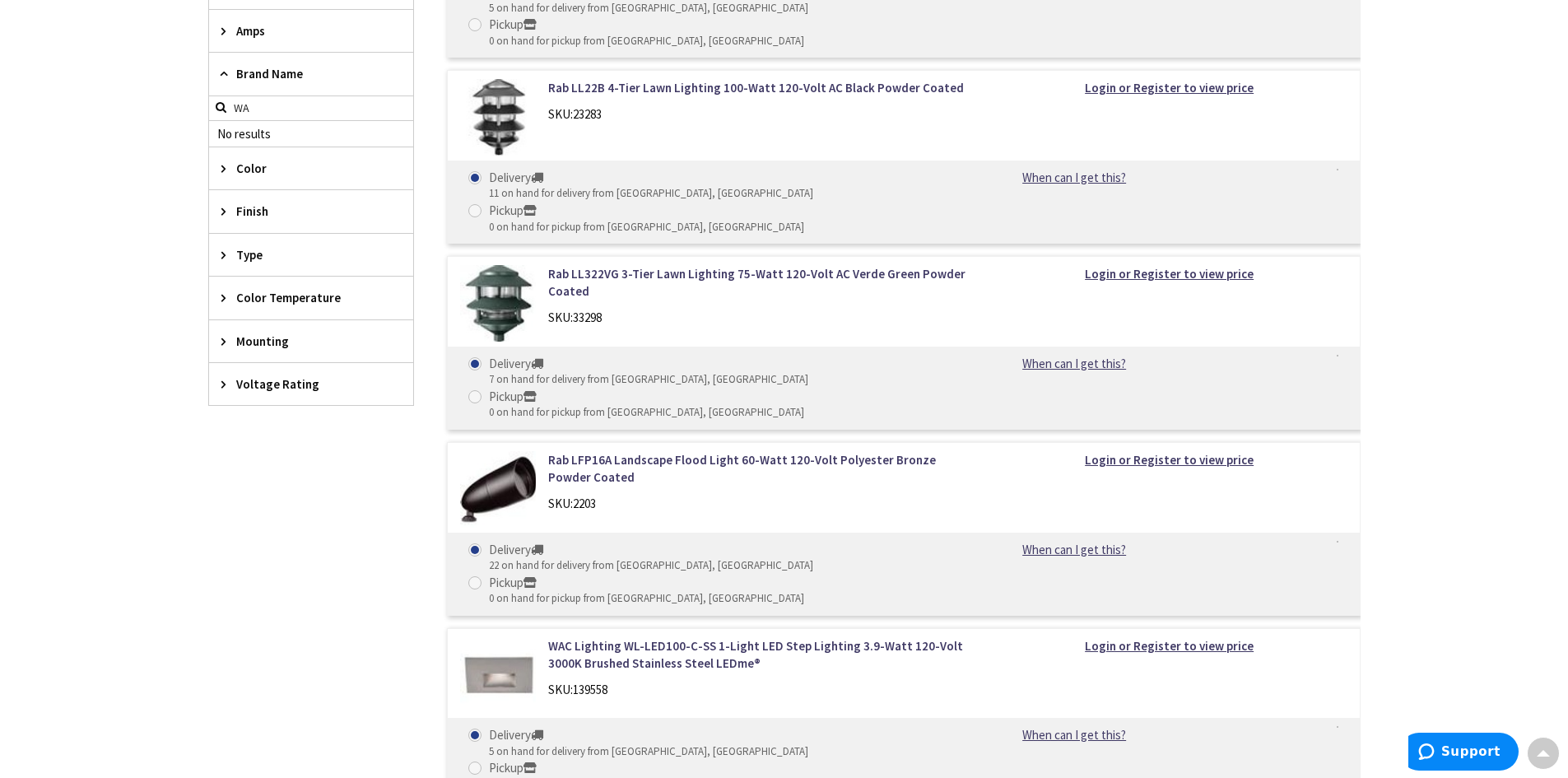
type input "W"
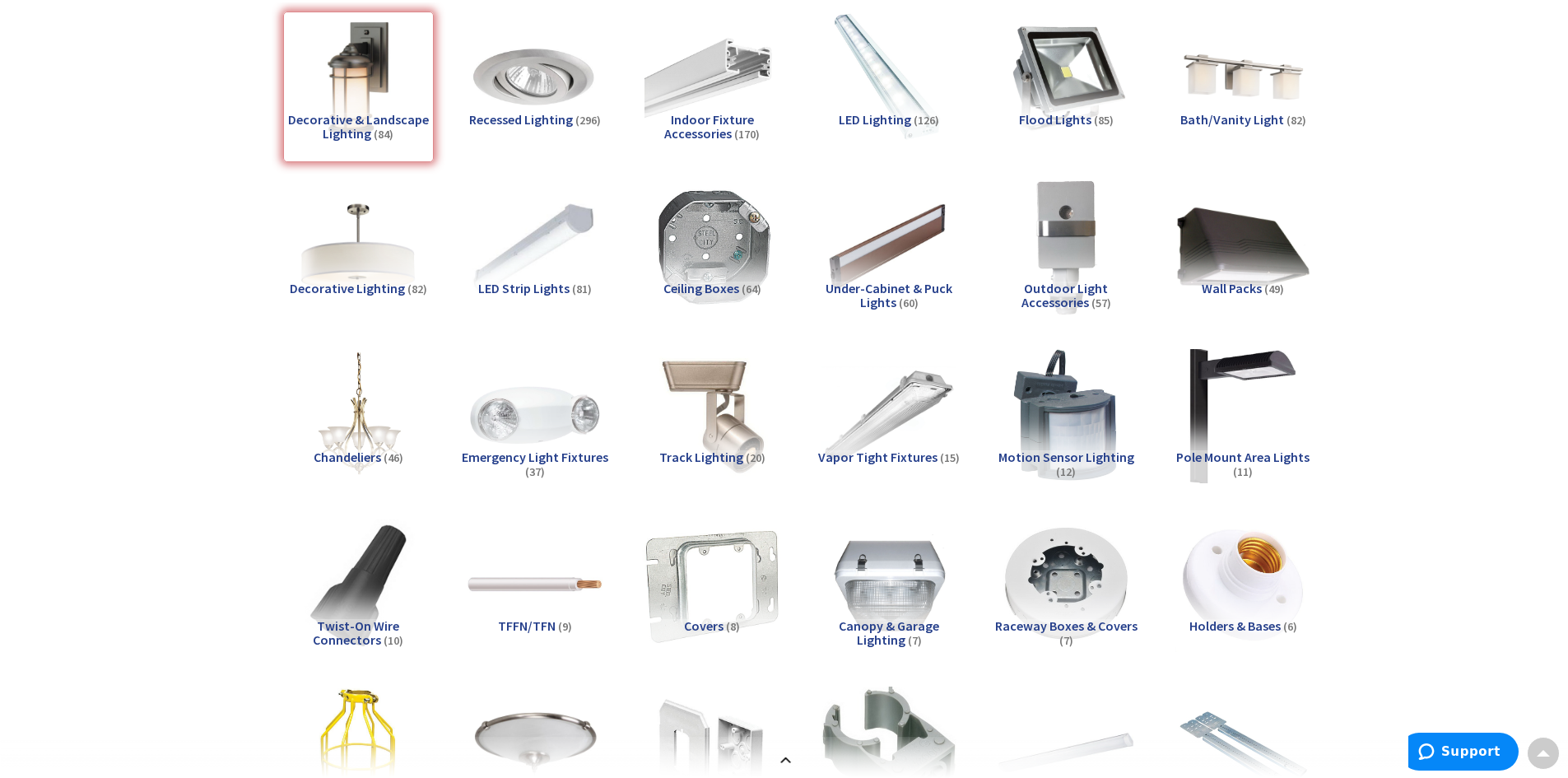
scroll to position [0, 0]
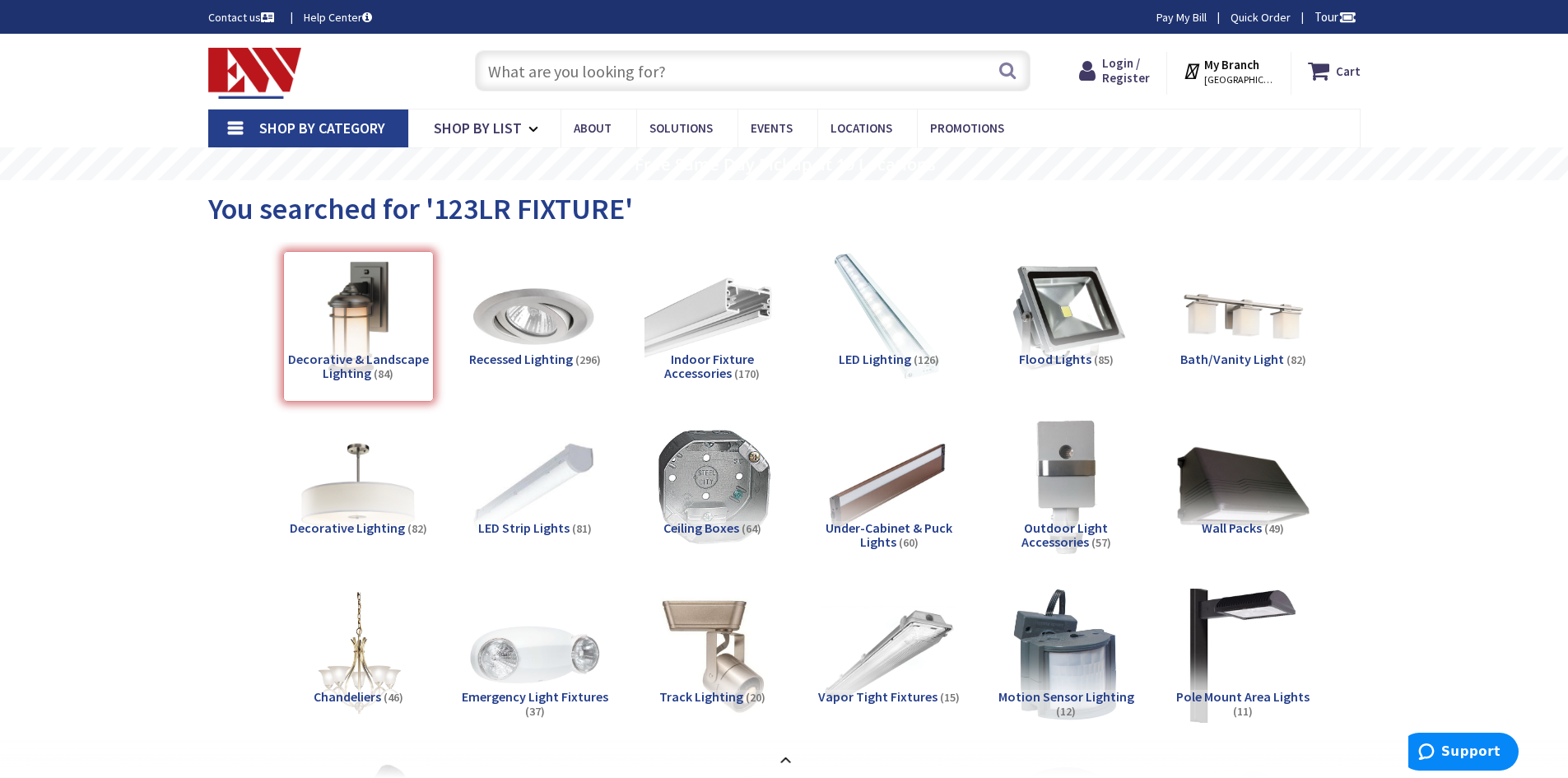
click at [696, 73] on input "text" at bounding box center [753, 70] width 556 height 41
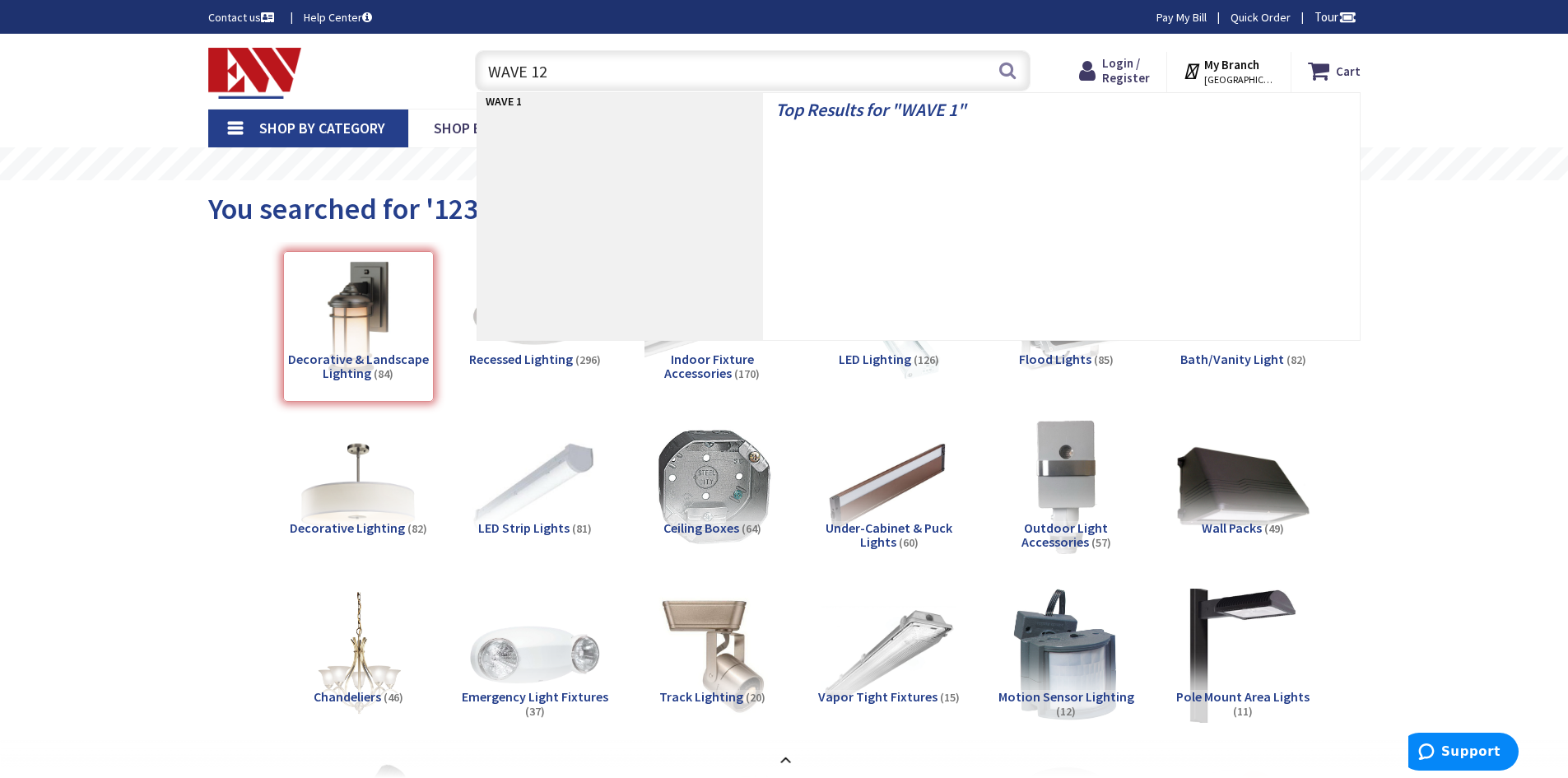
type input "WAVE 123"
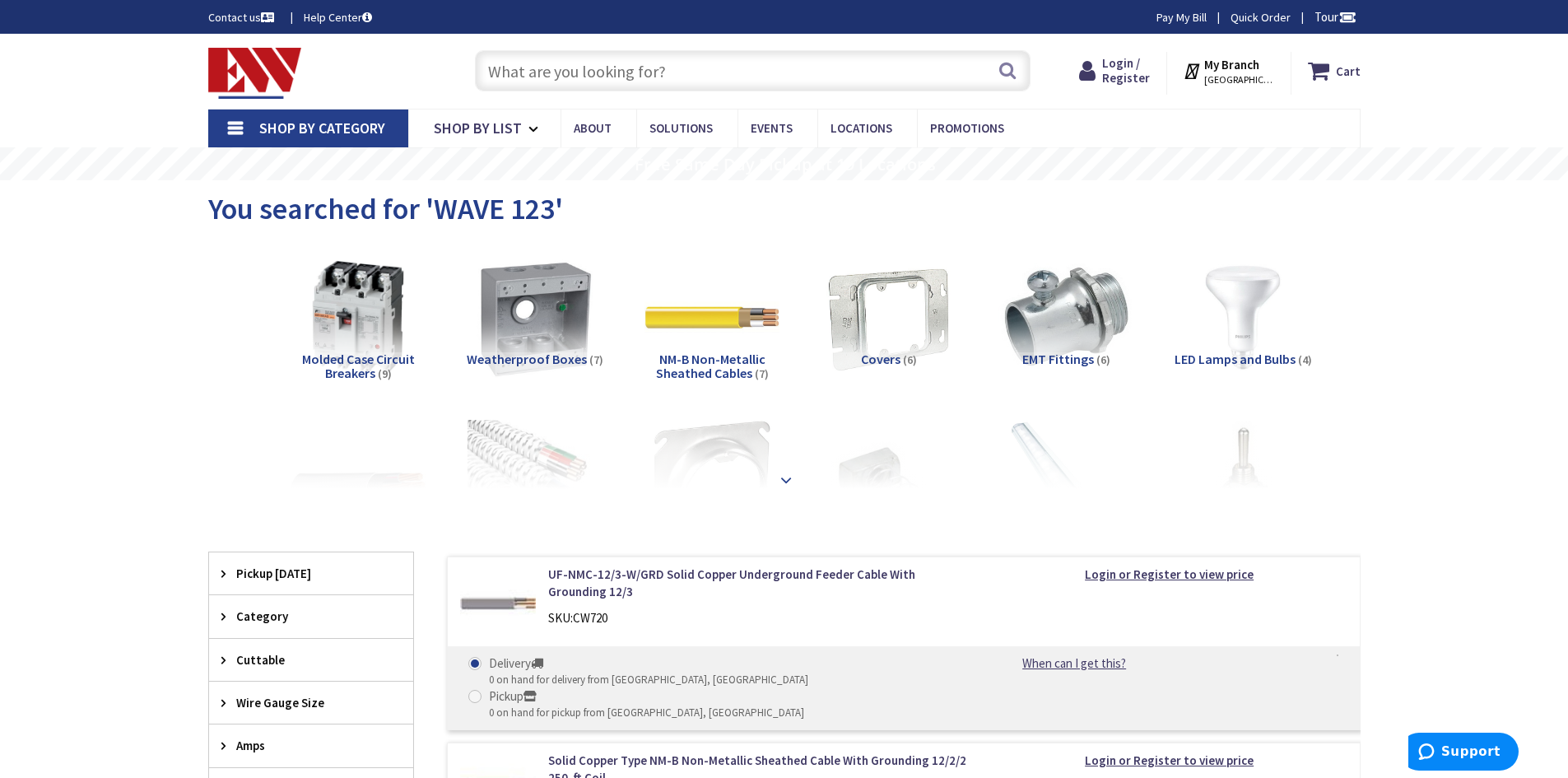
click at [781, 480] on strong at bounding box center [786, 480] width 20 height 18
